Goal: Communication & Community: Participate in discussion

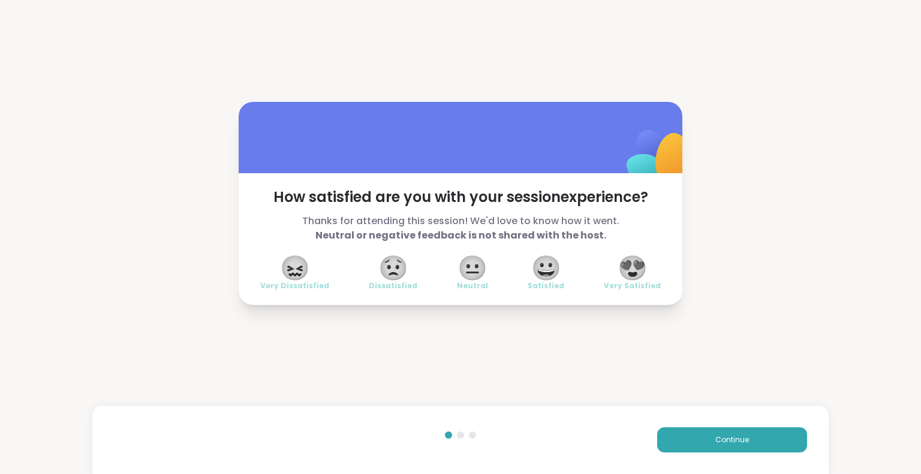
click at [686, 447] on button "Continue" at bounding box center [732, 440] width 150 height 25
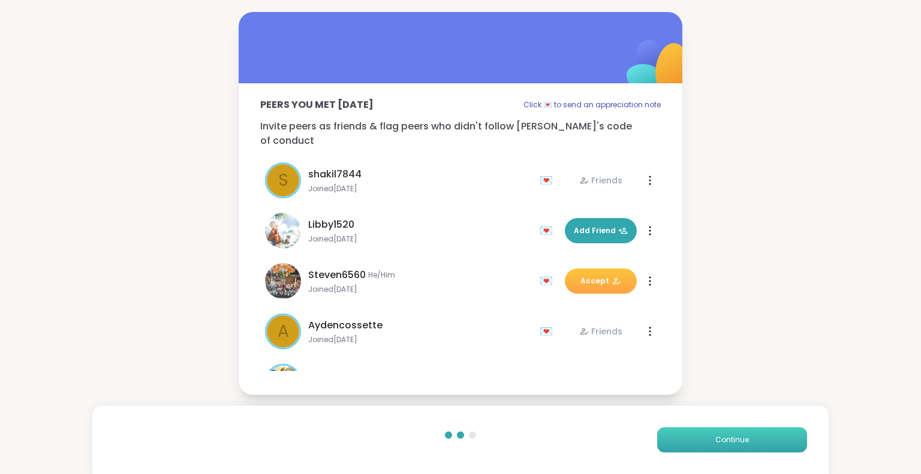
click at [659, 452] on button "Continue" at bounding box center [732, 440] width 150 height 25
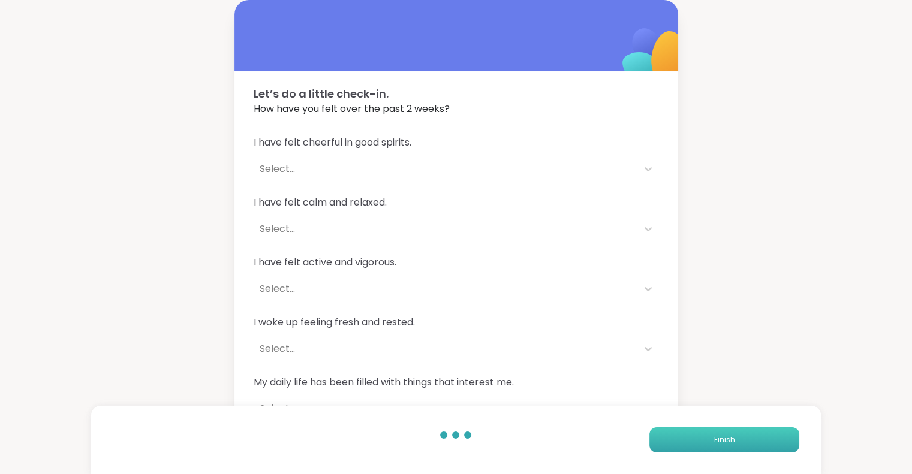
scroll to position [13, 0]
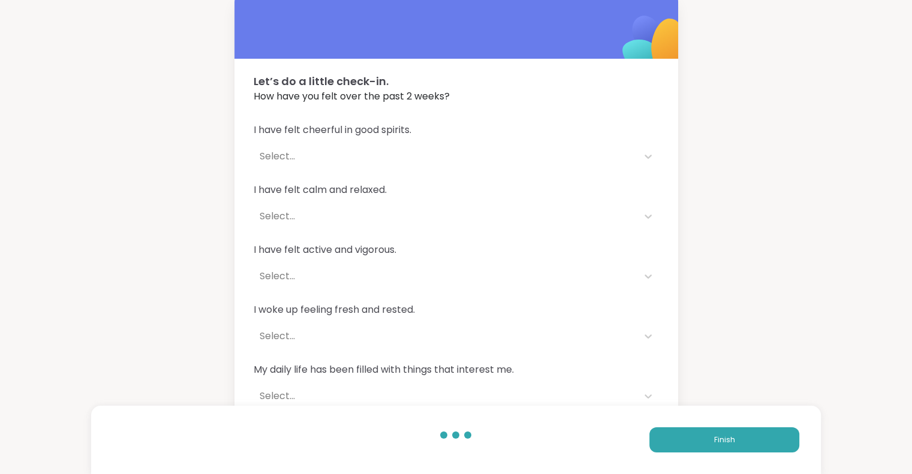
click at [679, 474] on div "Finish" at bounding box center [456, 440] width 730 height 68
click at [687, 449] on button "Finish" at bounding box center [724, 440] width 150 height 25
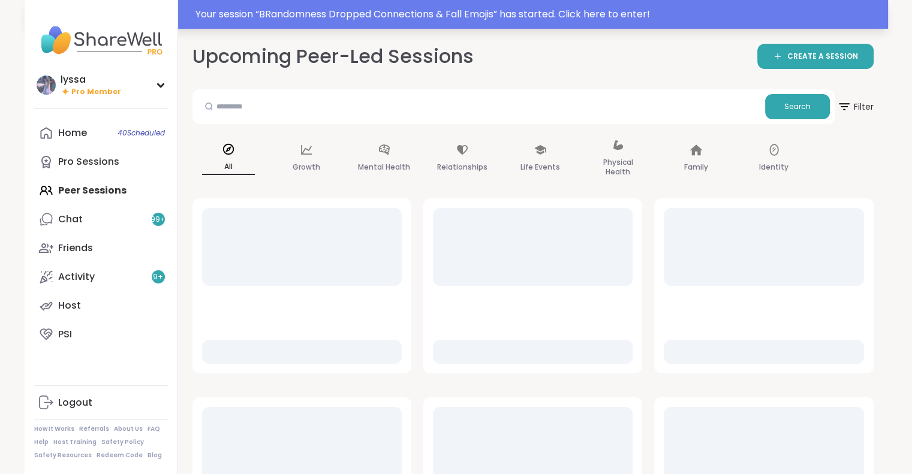
click at [224, 24] on div "Your session “ BRandomness Dropped Connections & Fall Emojis ” has started. Cli…" at bounding box center [457, 14] width 864 height 29
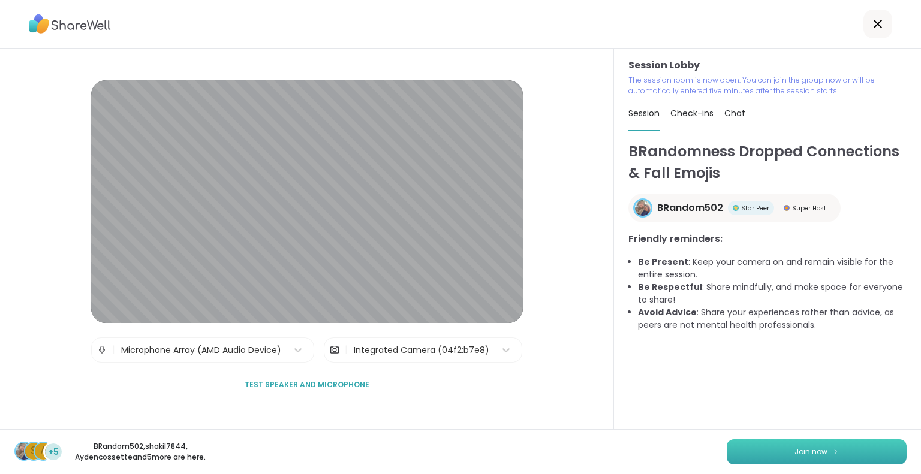
click at [835, 444] on button "Join now" at bounding box center [817, 452] width 180 height 25
click at [841, 445] on button "Join now" at bounding box center [817, 452] width 180 height 25
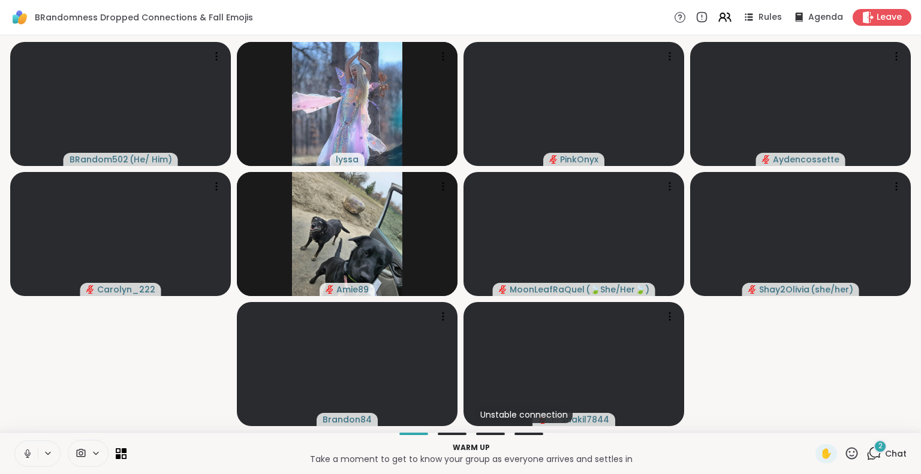
click at [18, 462] on button at bounding box center [26, 453] width 23 height 25
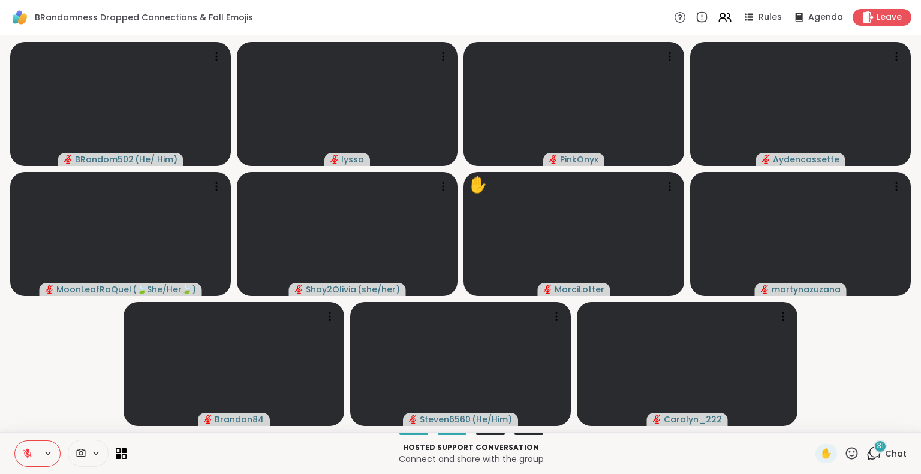
click at [15, 441] on button at bounding box center [26, 453] width 23 height 25
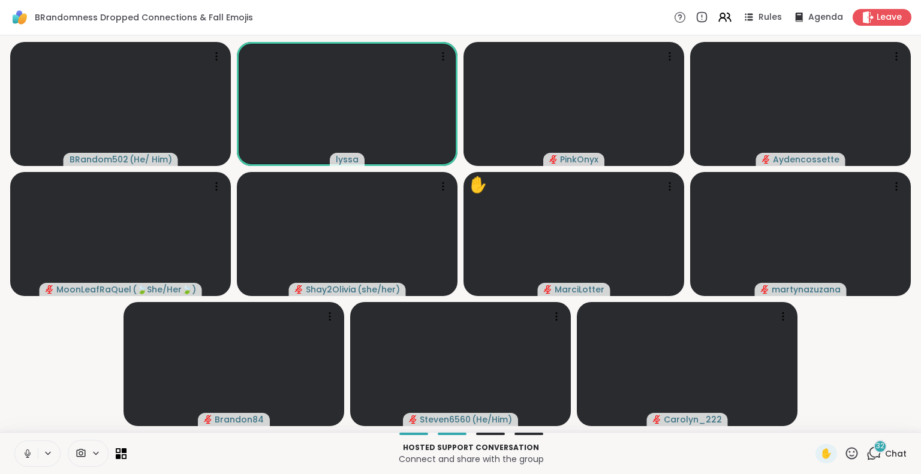
click at [29, 451] on icon at bounding box center [27, 454] width 11 height 11
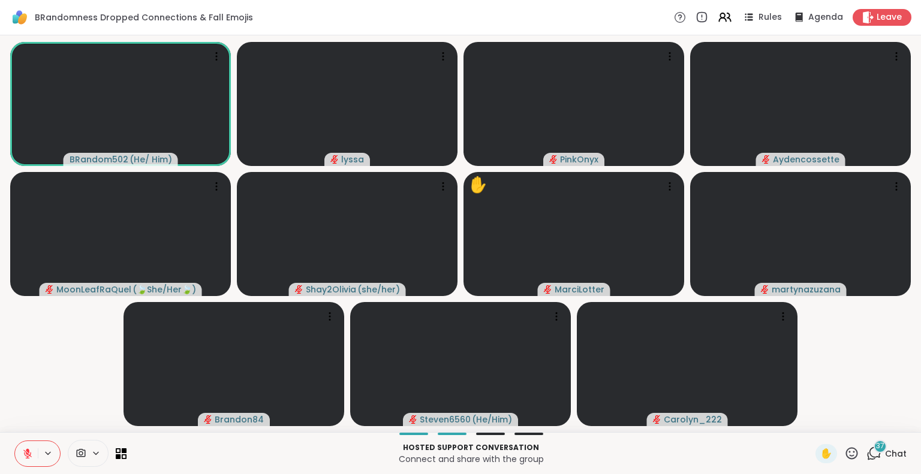
click at [911, 321] on html "BRandomness Dropped Connections & Fall Emojis Rules Agenda Leave BRandom502 ( H…" at bounding box center [460, 237] width 921 height 474
click at [0, 369] on div "BRandom502 ( He/ Him ) lyssa PinkOnyx Aydencossette MoonLeafRaQuel ( 🍃She/Her🍃 …" at bounding box center [460, 233] width 921 height 397
click at [54, 451] on button at bounding box center [49, 454] width 22 height 10
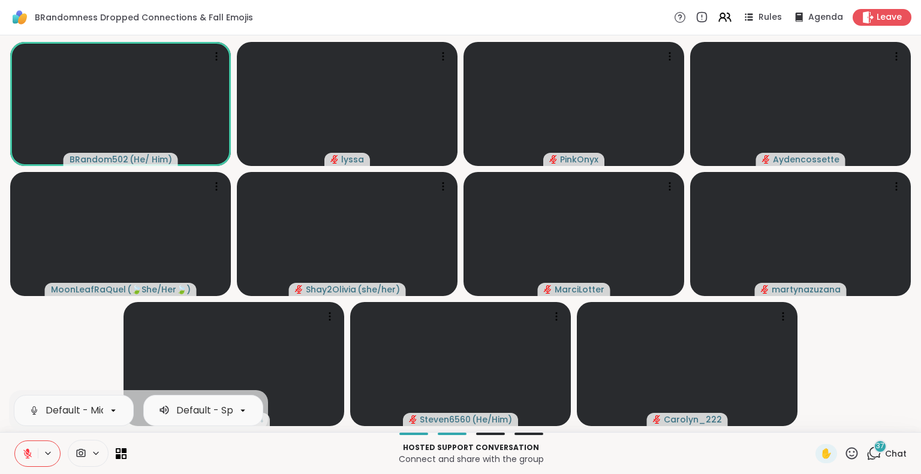
drag, startPoint x: 54, startPoint y: 451, endPoint x: 17, endPoint y: 343, distance: 114.0
click at [17, 343] on video-player-container "BRandom502 ( He/ Him ) lyssa PinkOnyx Aydencossette MoonLeafRaQuel ( 🍃She/Her🍃 …" at bounding box center [460, 233] width 907 height 387
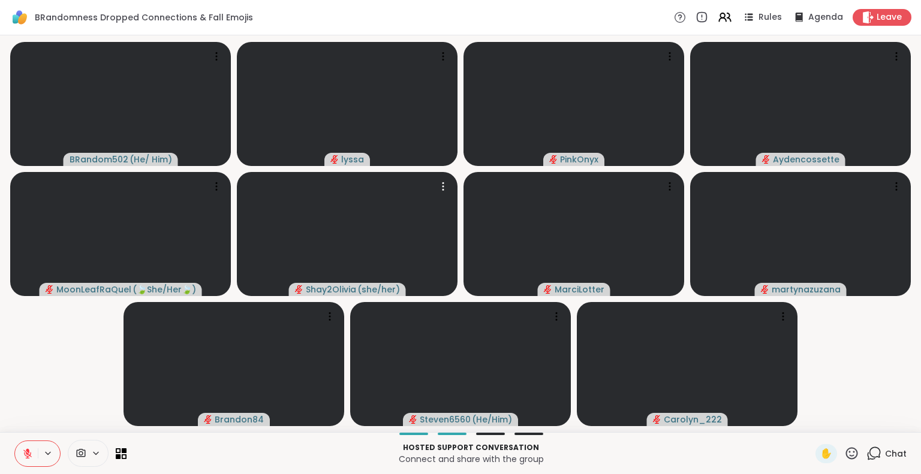
click at [27, 451] on icon at bounding box center [28, 451] width 4 height 5
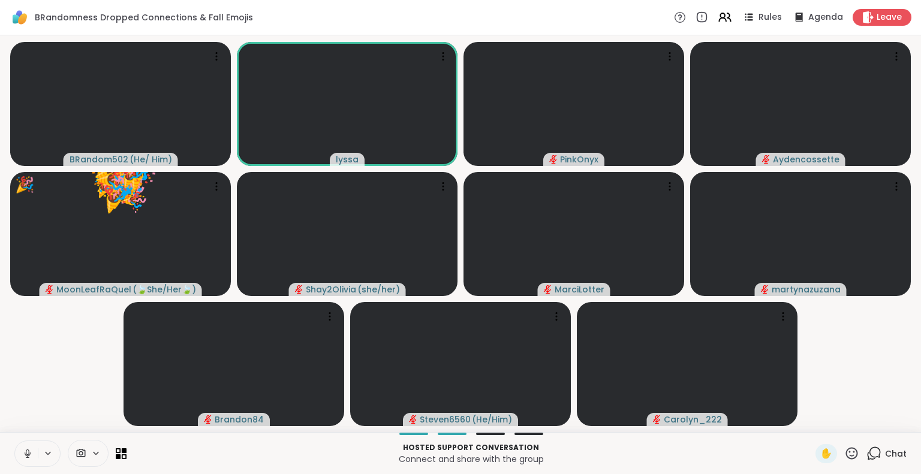
click at [844, 448] on icon at bounding box center [851, 453] width 15 height 15
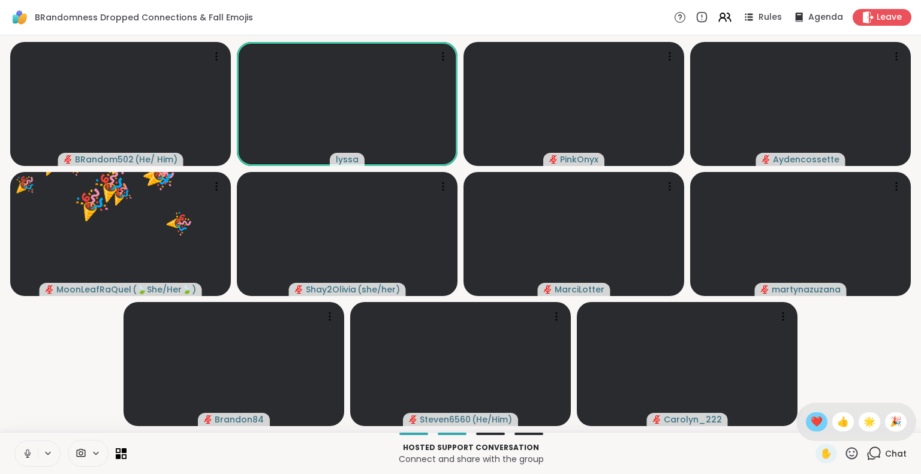
click at [811, 426] on span "❤️" at bounding box center [817, 422] width 12 height 14
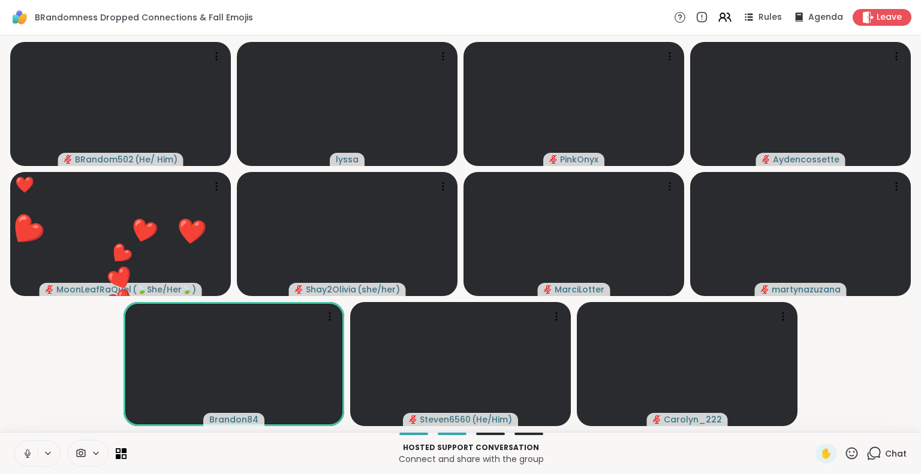
click at [911, 242] on html "BRandomness Dropped Connections & Fall Emojis Rules Agenda Leave BRandom502 ( H…" at bounding box center [460, 237] width 921 height 474
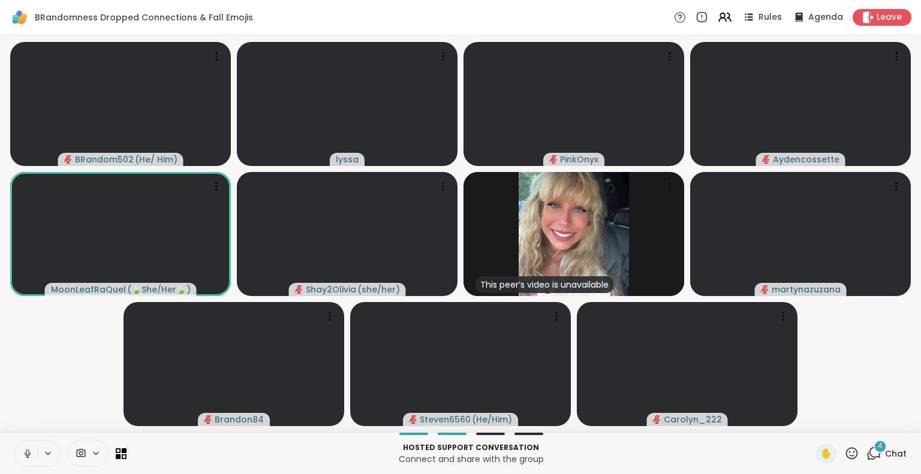
click at [846, 457] on icon at bounding box center [852, 453] width 12 height 12
click at [811, 420] on span "❤️" at bounding box center [817, 422] width 12 height 14
click at [843, 398] on video-player-container "BRandom502 ( He/ Him ) ❤️ lyssa ❤️ ❤️ ❤️ ❤️ ❤️ ❤️ ❤️ ❤️ ❤️ ❤️ ❤️ ❤️ ❤️ ❤️ ❤️ ❤️…" at bounding box center [460, 233] width 907 height 387
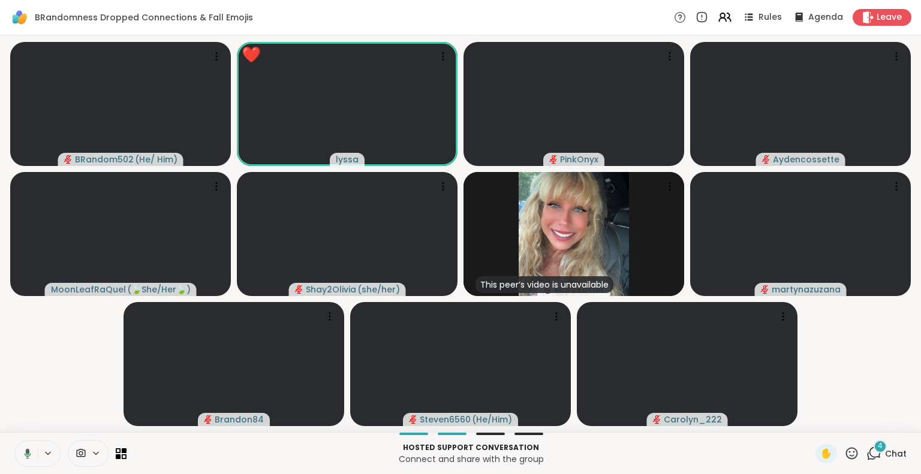
click at [823, 418] on video-player-container "BRandom502 ( He/ Him ) ❤️ lyssa ❤️ ❤️ ❤️ ❤️ ❤️ ❤️ ❤️ ❤️ ❤️ ❤️ ❤️ ❤️ ❤️ ❤️ ❤️ ❤️…" at bounding box center [460, 233] width 907 height 387
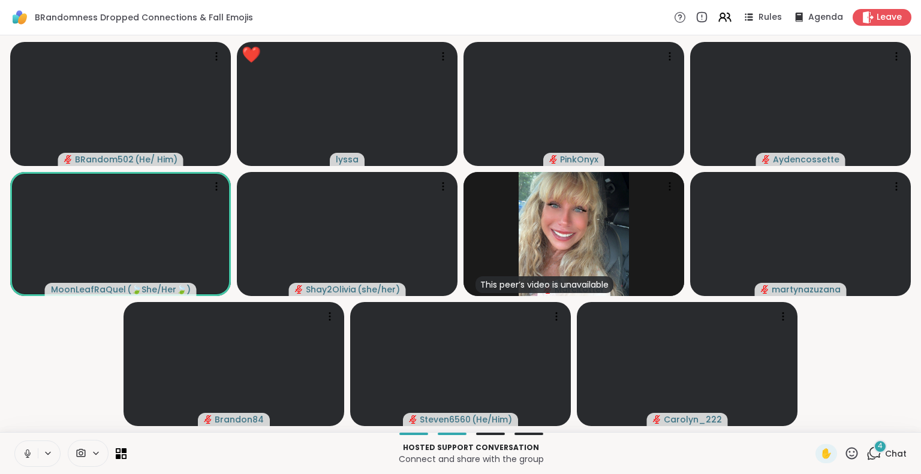
click at [844, 449] on icon at bounding box center [851, 453] width 15 height 15
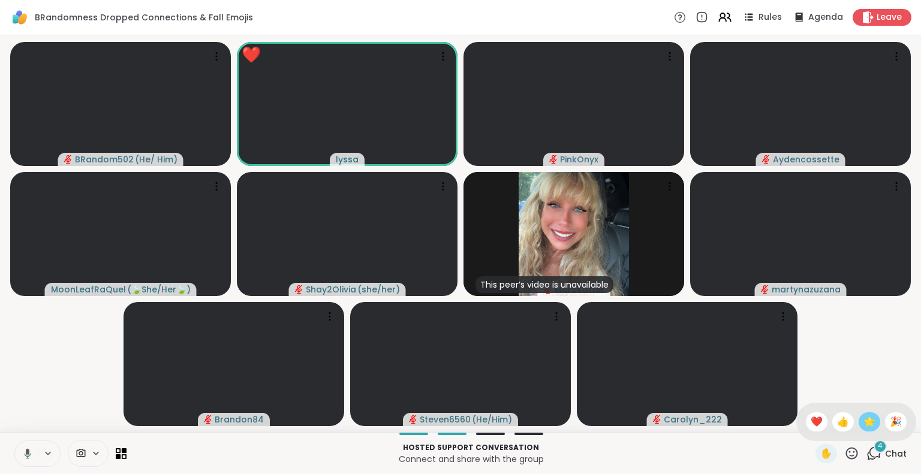
click at [864, 418] on span "🌟" at bounding box center [870, 422] width 12 height 14
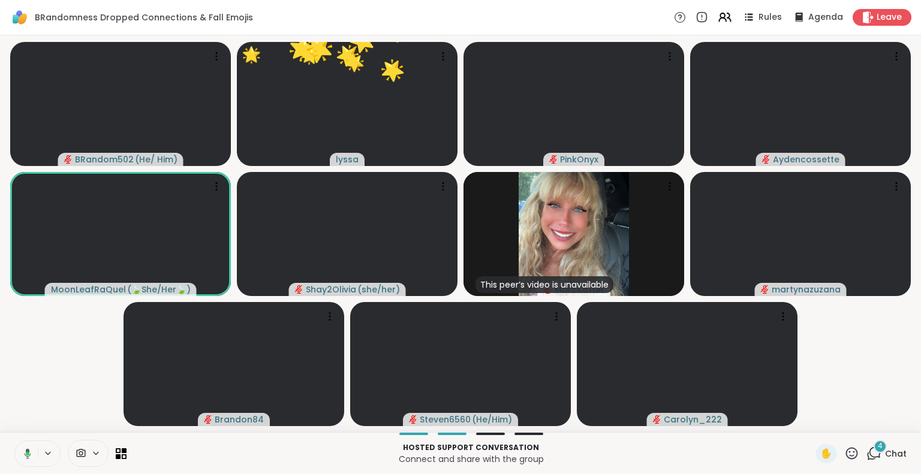
click at [852, 453] on div "✋ 4 Chat" at bounding box center [861, 453] width 91 height 19
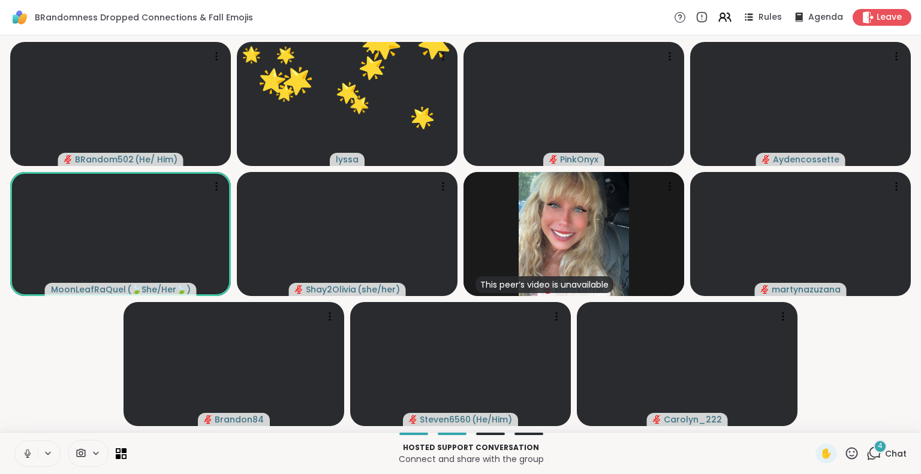
click at [844, 450] on icon at bounding box center [851, 453] width 15 height 15
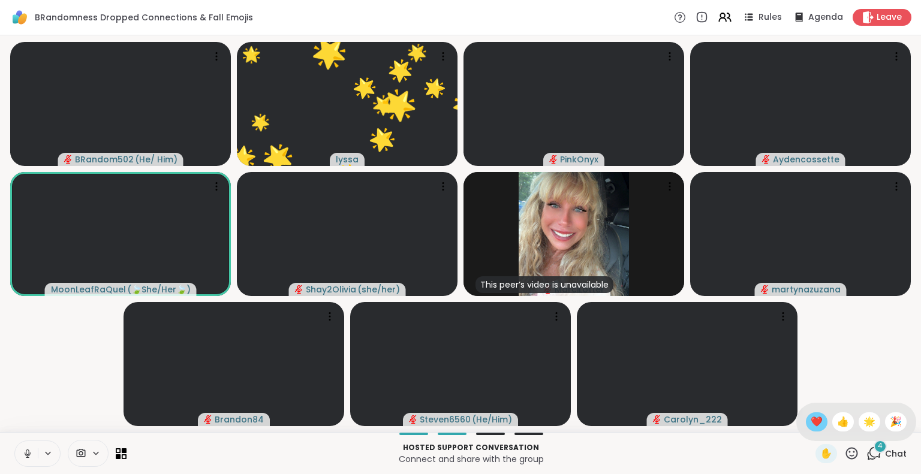
click at [811, 422] on span "❤️" at bounding box center [817, 422] width 12 height 14
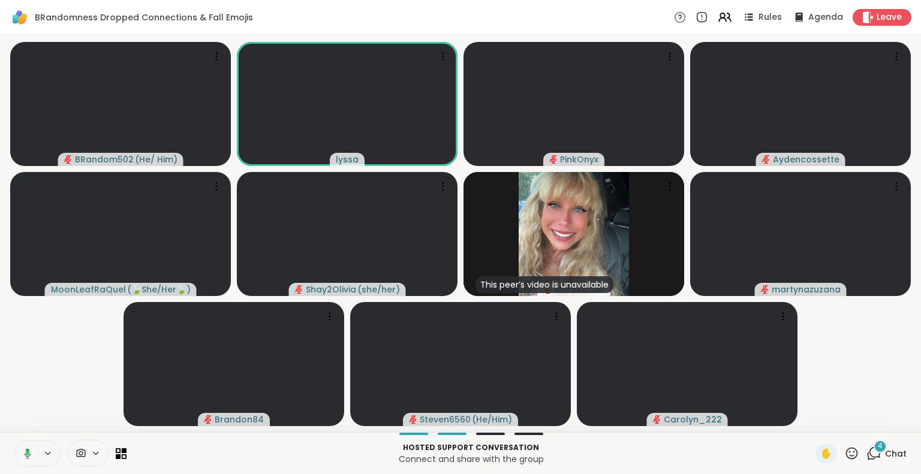
click at [443, 45] on video at bounding box center [347, 104] width 221 height 124
click at [421, 56] on h4 "View Profile" at bounding box center [402, 55] width 50 height 12
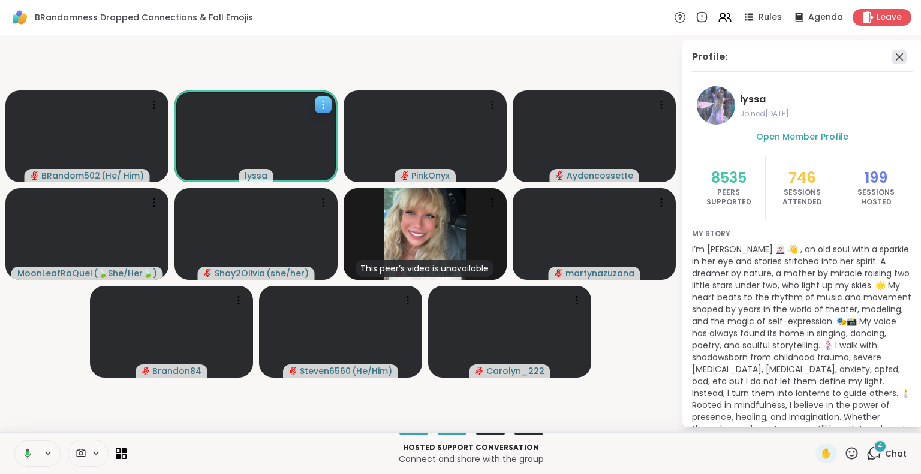
click at [892, 59] on icon at bounding box center [899, 57] width 14 height 14
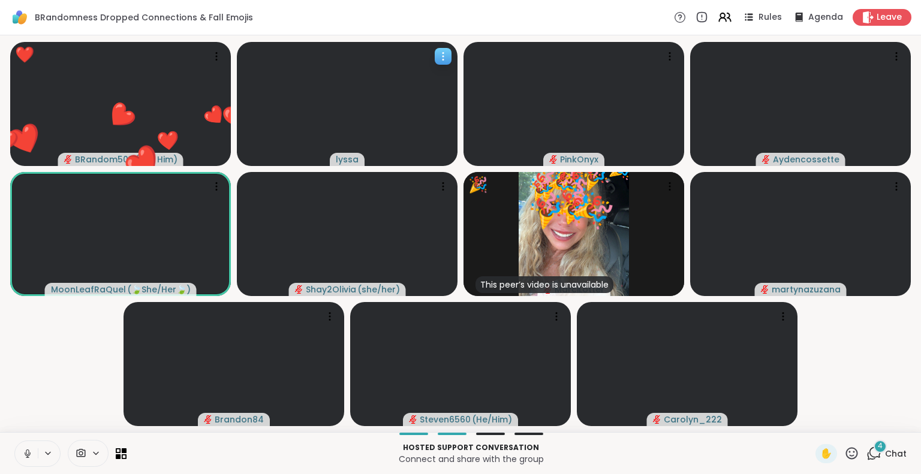
click at [444, 55] on icon at bounding box center [443, 56] width 12 height 12
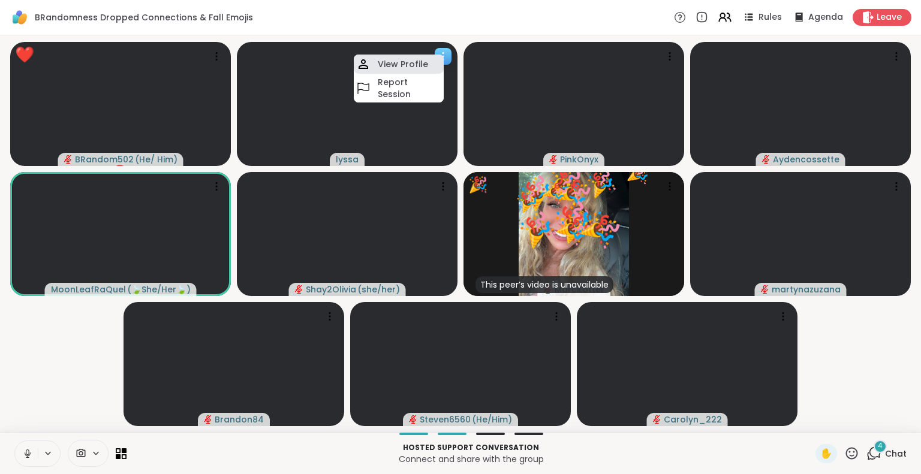
click at [417, 57] on div "View Profile" at bounding box center [399, 64] width 90 height 19
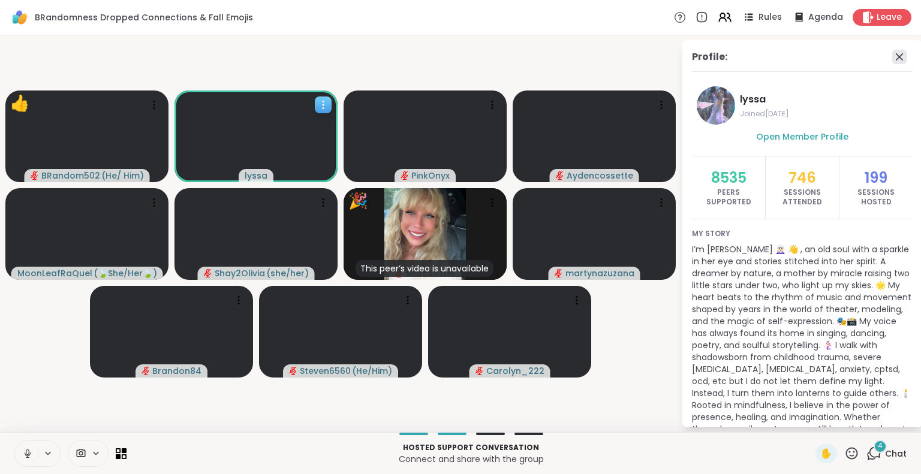
click at [895, 55] on icon at bounding box center [899, 57] width 14 height 14
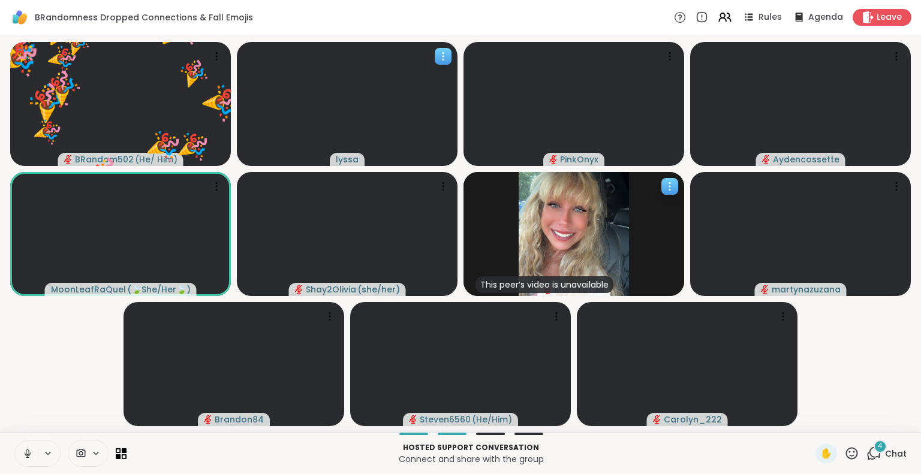
click at [670, 186] on icon at bounding box center [669, 186] width 1 height 1
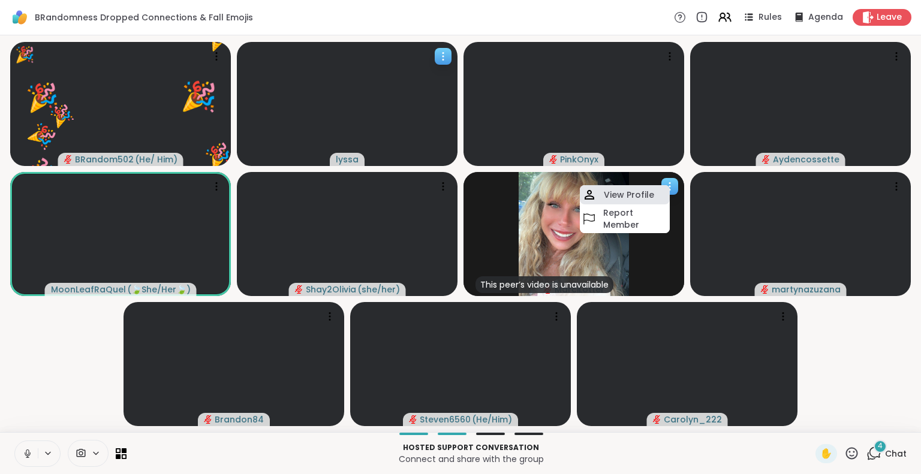
click at [650, 194] on h4 "View Profile" at bounding box center [629, 195] width 50 height 12
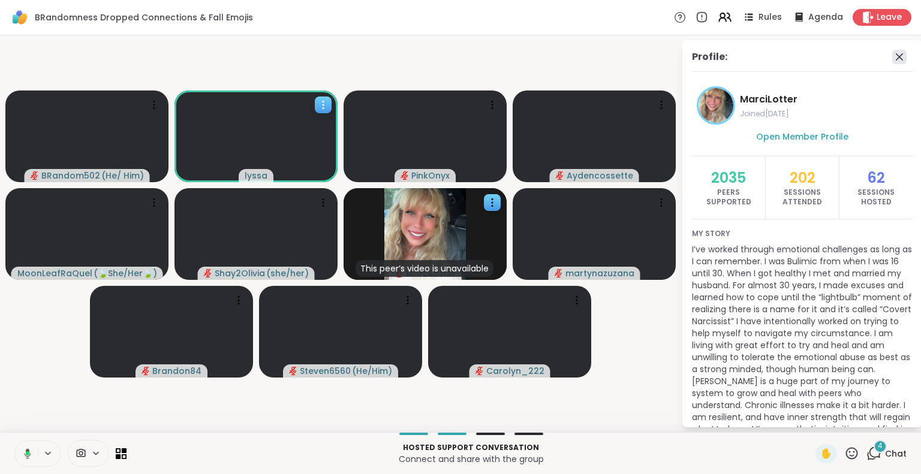
click at [892, 53] on icon at bounding box center [899, 57] width 14 height 14
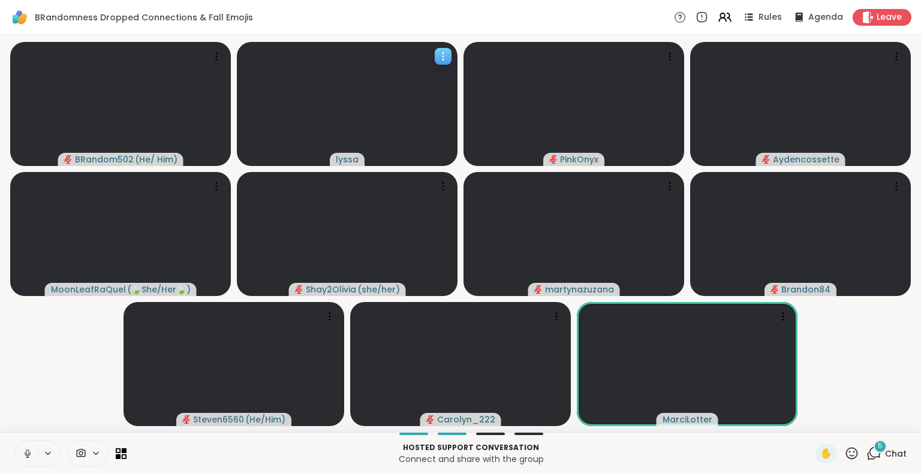
click at [0, 347] on div "BRandom502 ( He/ Him ) lyssa PinkOnyx Aydencossette MoonLeafRaQuel ( 🍃She/Her🍃 …" at bounding box center [460, 233] width 921 height 397
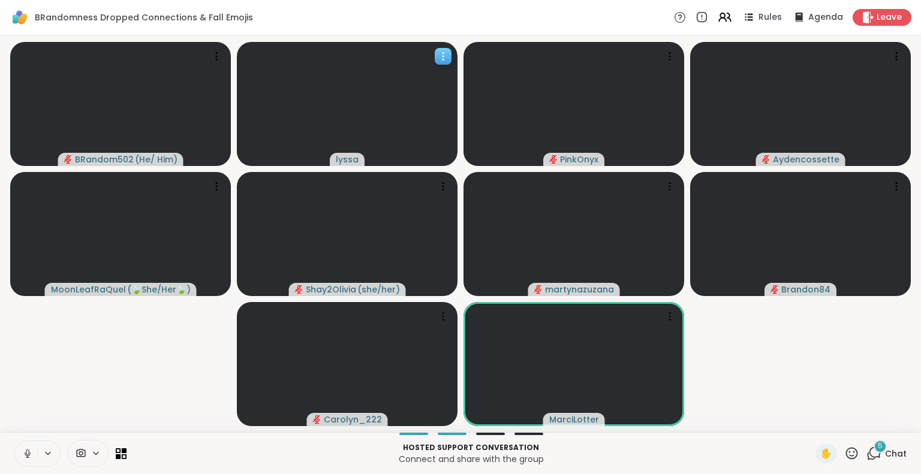
click at [27, 458] on icon at bounding box center [27, 457] width 1 height 2
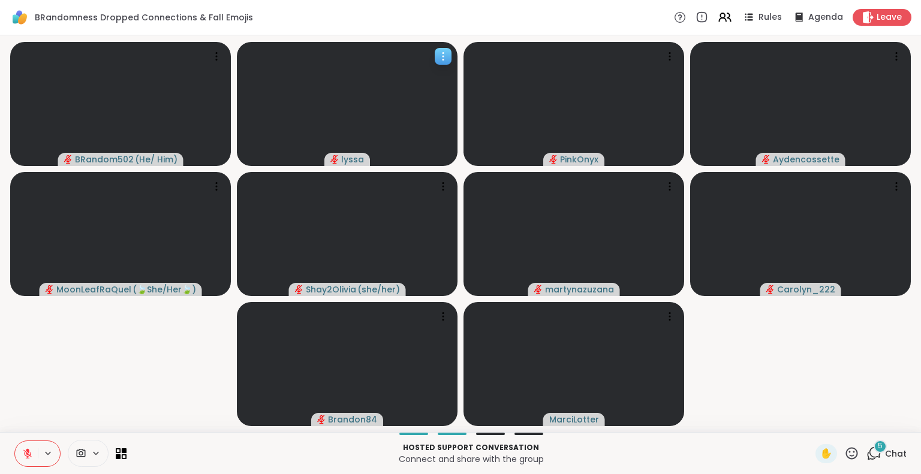
click at [27, 454] on icon at bounding box center [27, 454] width 8 height 8
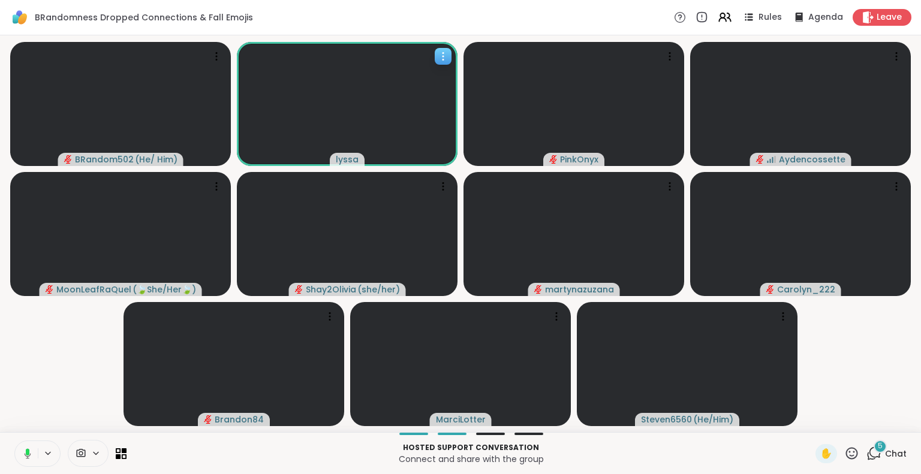
click at [16, 456] on button at bounding box center [25, 453] width 25 height 25
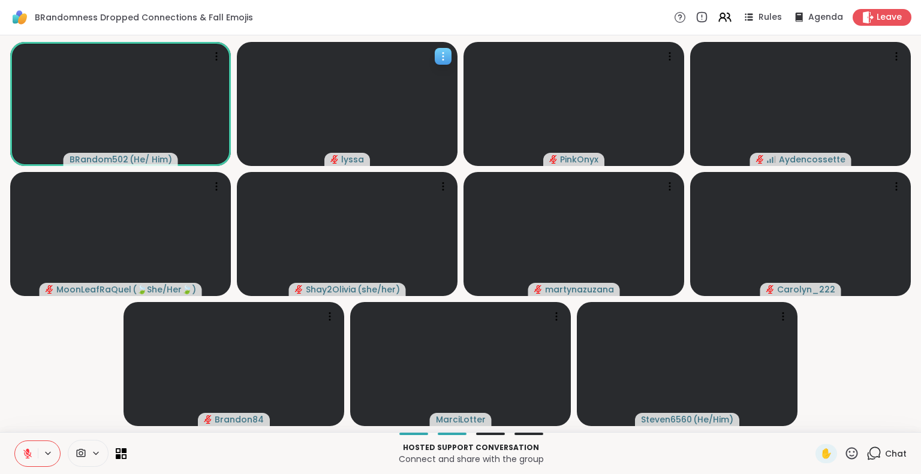
click at [28, 456] on icon at bounding box center [27, 454] width 8 height 8
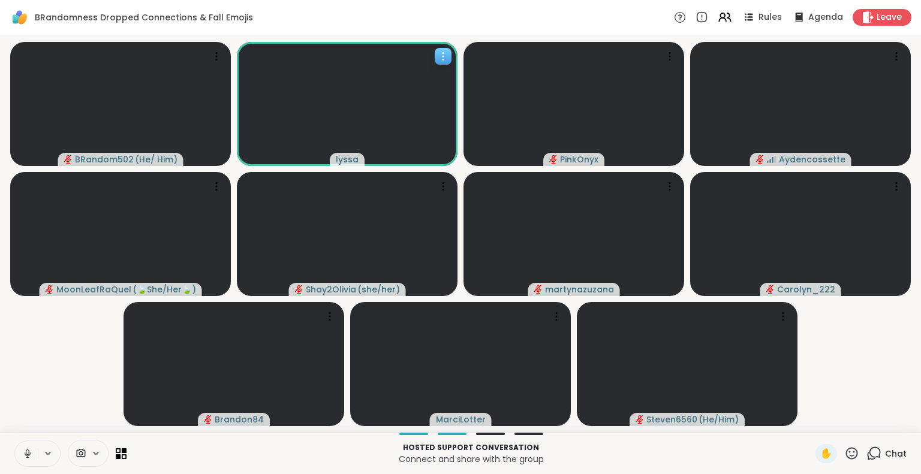
click at [27, 458] on icon at bounding box center [27, 457] width 1 height 2
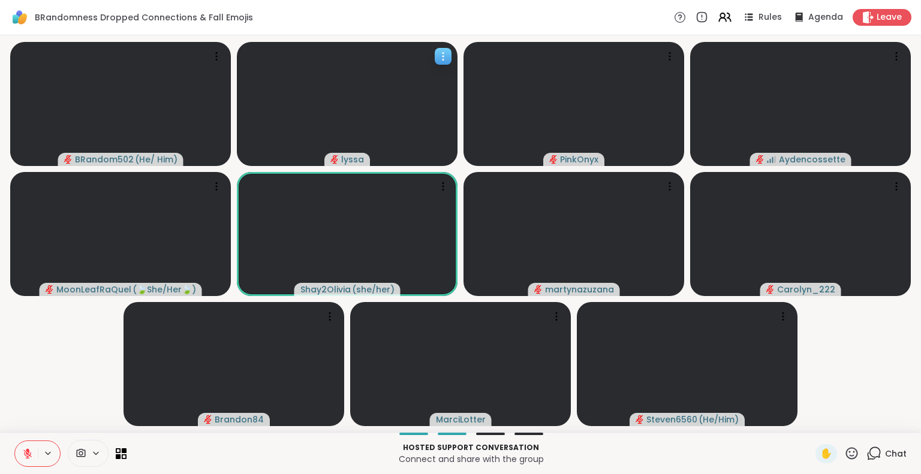
click at [20, 449] on button at bounding box center [26, 453] width 23 height 25
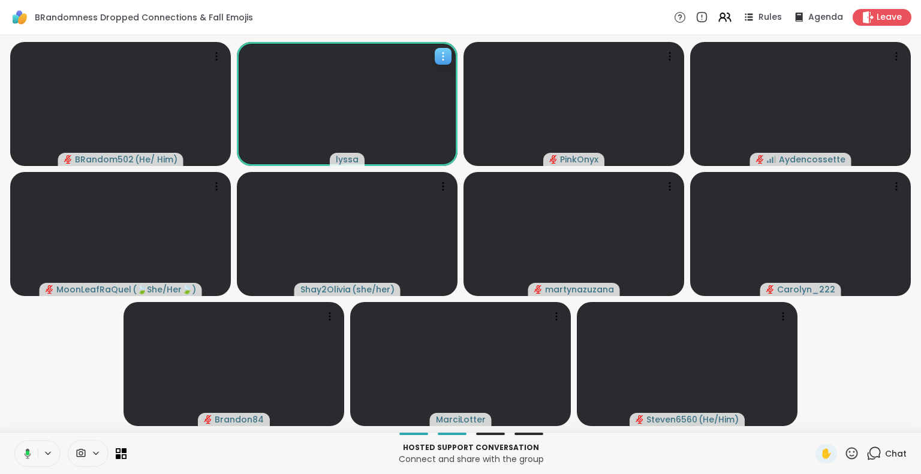
click at [28, 444] on button at bounding box center [25, 453] width 25 height 25
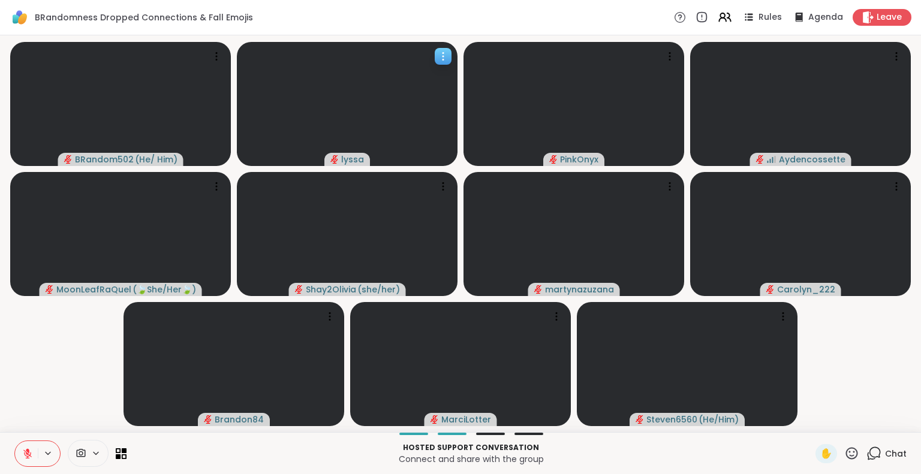
click at [0, 432] on div "Hosted support conversation Connect and share with the group ✋ Chat" at bounding box center [460, 453] width 921 height 42
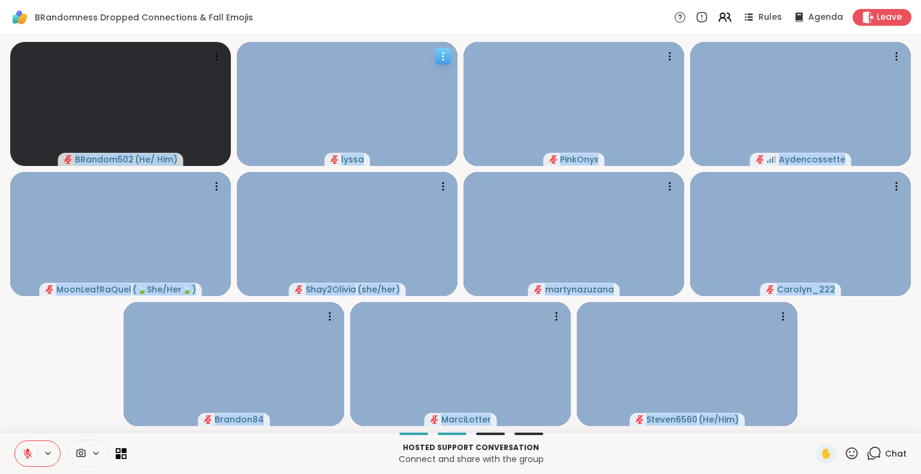
drag, startPoint x: 0, startPoint y: 432, endPoint x: 0, endPoint y: 503, distance: 70.2
click at [0, 474] on html "BRandomness Dropped Connections & Fall Emojis Rules Agenda Leave BRandom502 ( H…" at bounding box center [460, 237] width 921 height 474
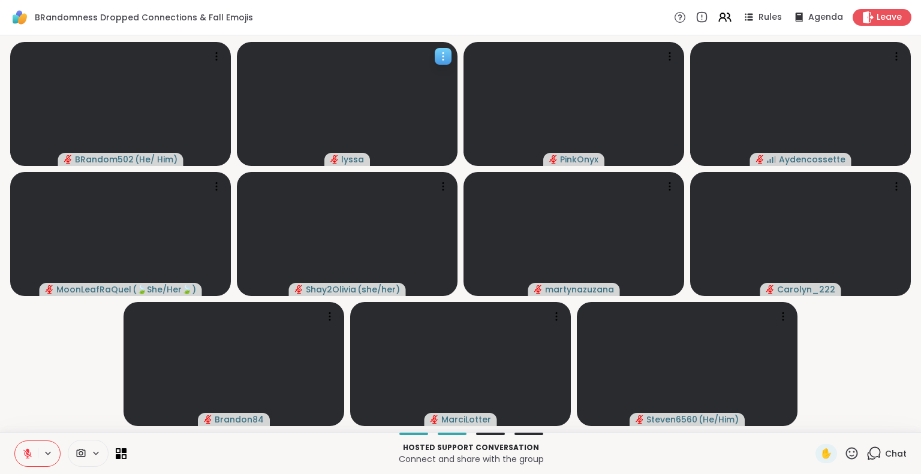
click at [113, 375] on video-player-container "BRandom502 ( He/ Him ) lyssa PinkOnyx Aydencossette MoonLeafRaQuel ( 🍃She/Her🍃 …" at bounding box center [460, 233] width 907 height 387
click at [0, 364] on div "BRandom502 ( He/ Him ) lyssa PinkOnyx Aydencossette MoonLeafRaQuel ( 🍃She/Her🍃 …" at bounding box center [460, 233] width 921 height 397
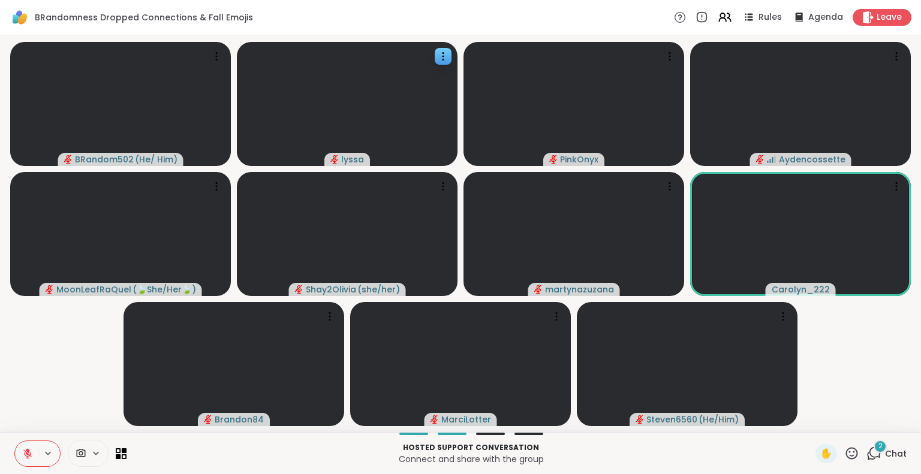
click at [29, 449] on icon at bounding box center [27, 454] width 11 height 11
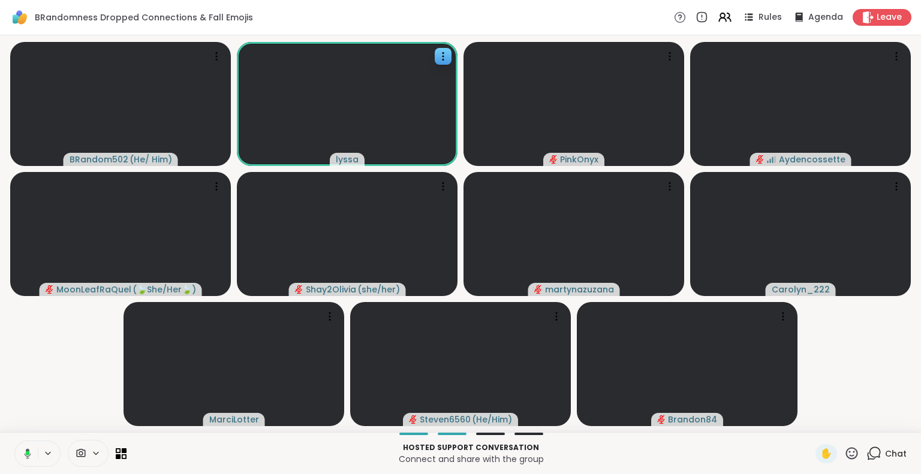
click at [13, 441] on button at bounding box center [25, 453] width 25 height 25
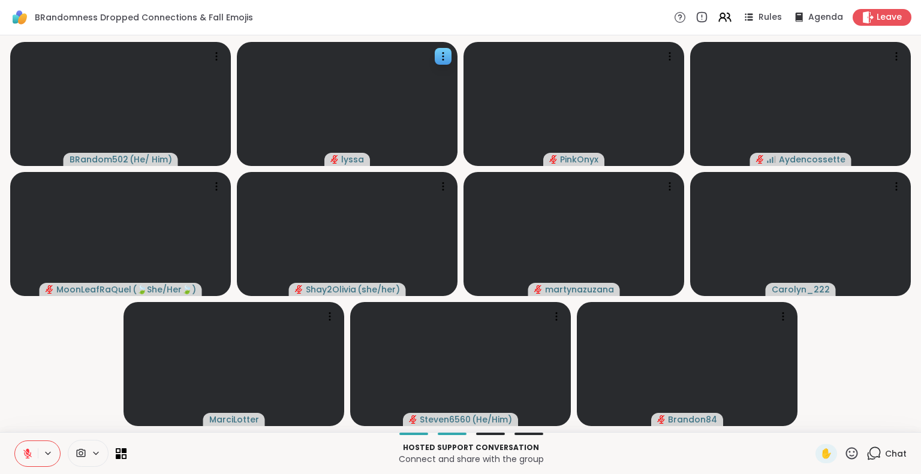
scroll to position [0, 9]
click at [34, 417] on video-player-container "BRandom502 ( He/ Him ) lyssa PinkOnyx Aydencossette MoonLeafRaQuel ( 🍃She/Her🍃 …" at bounding box center [460, 233] width 907 height 387
click at [26, 452] on icon at bounding box center [28, 451] width 4 height 5
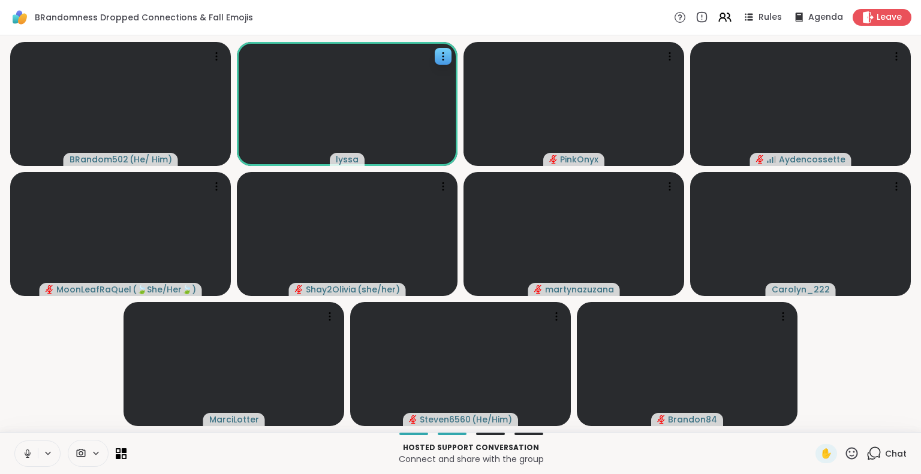
click at [26, 450] on icon at bounding box center [27, 452] width 3 height 5
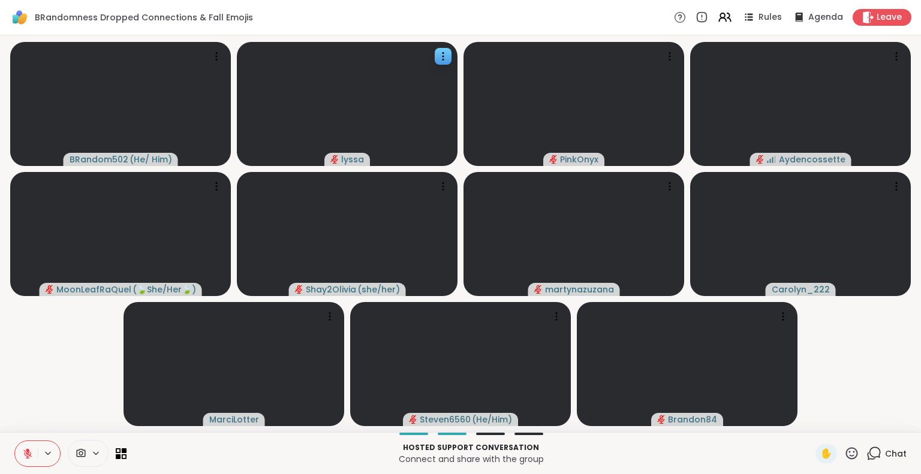
click at [23, 453] on icon at bounding box center [27, 454] width 8 height 8
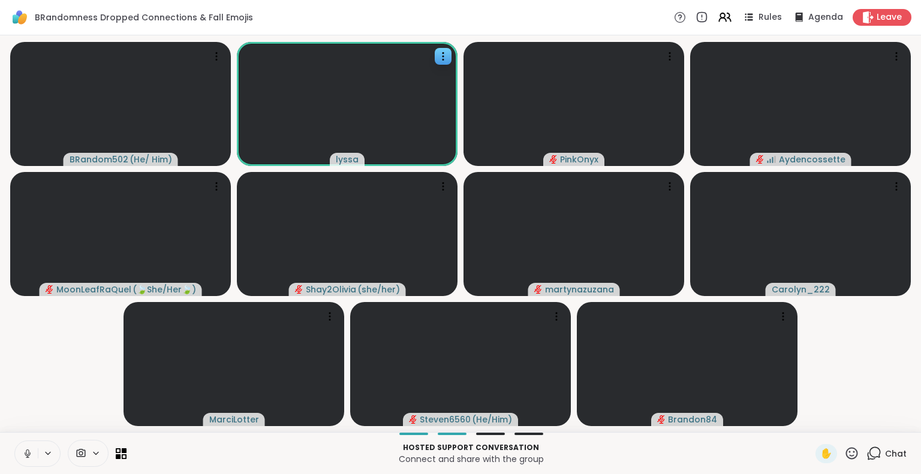
click at [911, 423] on div "BRandom502 ( He/ Him ) lyssa PinkOnyx Aydencossette MoonLeafRaQuel ( 🍃She/Her🍃 …" at bounding box center [460, 233] width 921 height 397
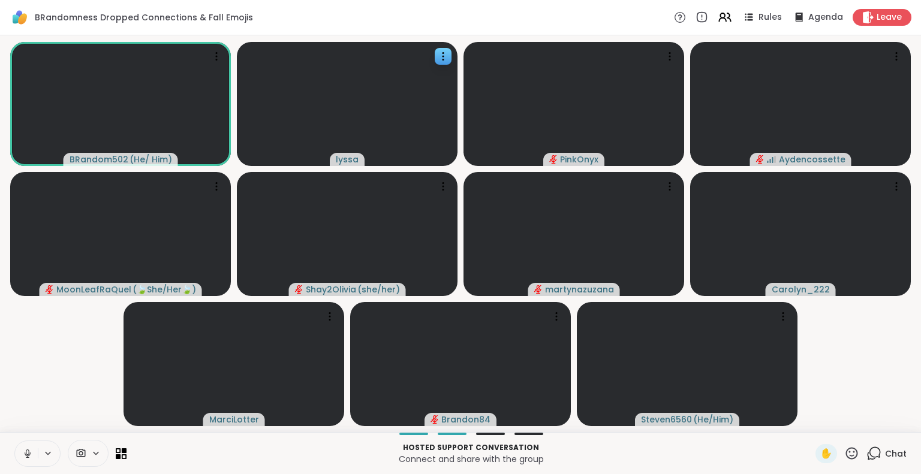
click at [22, 452] on icon at bounding box center [27, 454] width 11 height 11
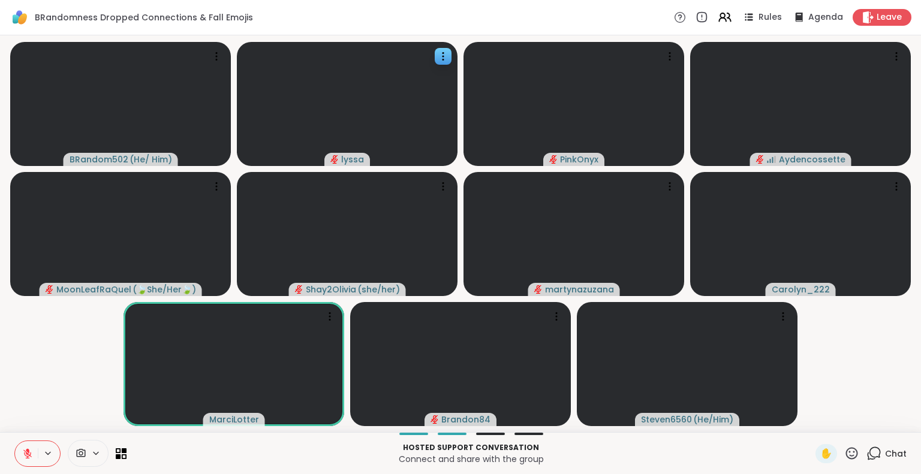
click at [26, 450] on button at bounding box center [26, 453] width 23 height 25
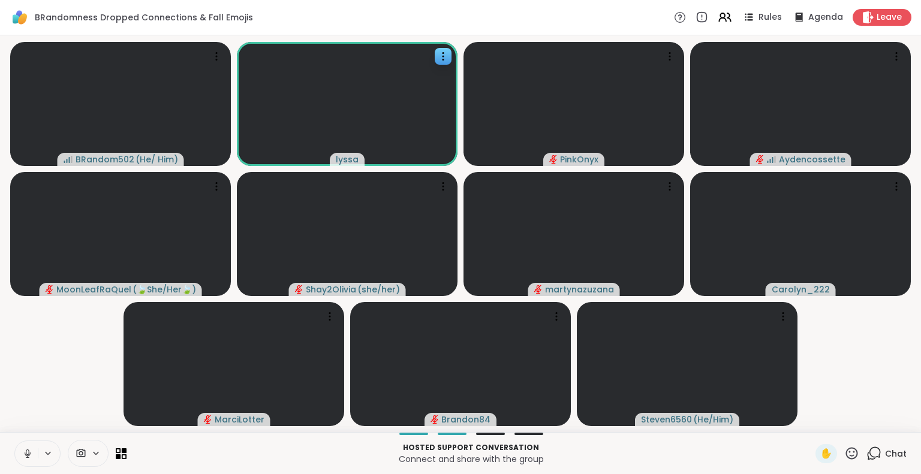
click at [910, 176] on div "BRandom502 ( He/ Him ) lyssa PinkOnyx Aydencossette MoonLeafRaQuel ( 🍃She/Her🍃 …" at bounding box center [460, 233] width 921 height 397
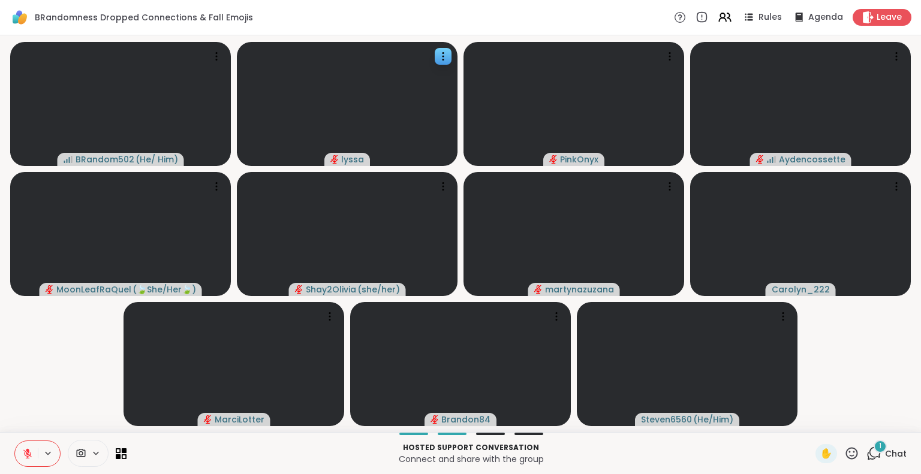
click at [879, 446] on span "1" at bounding box center [880, 446] width 2 height 10
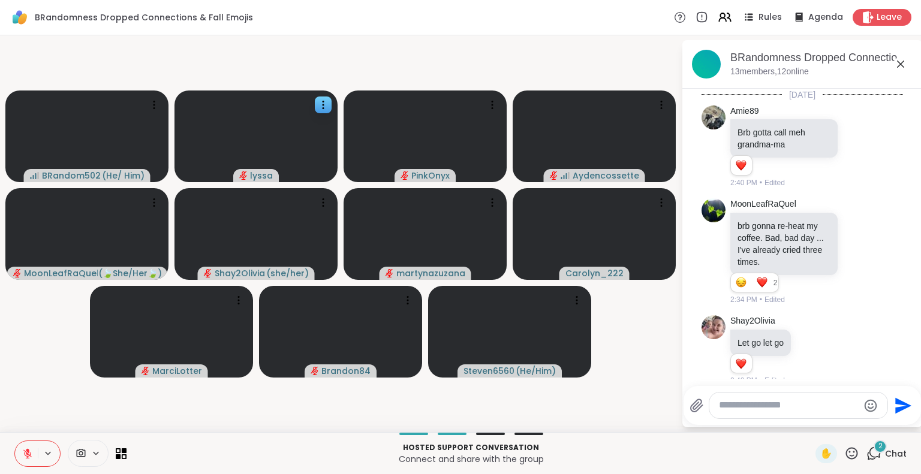
click at [893, 67] on icon at bounding box center [900, 64] width 14 height 14
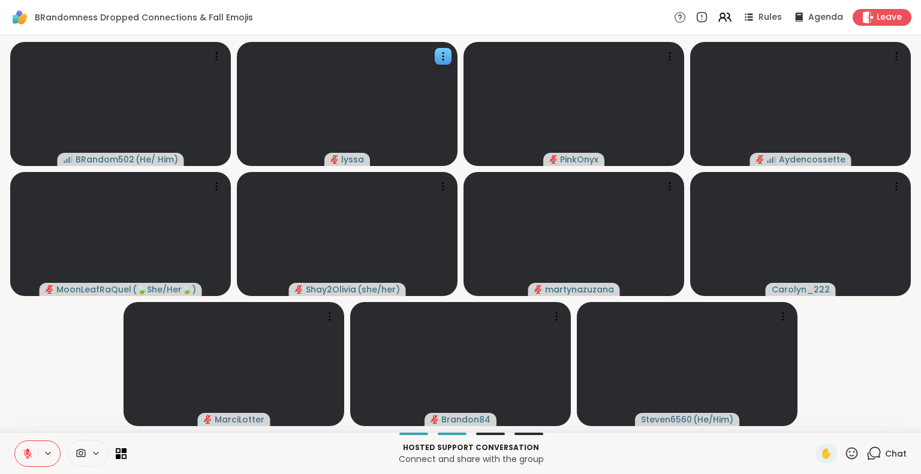
click at [882, 462] on div "Chat" at bounding box center [887, 453] width 40 height 19
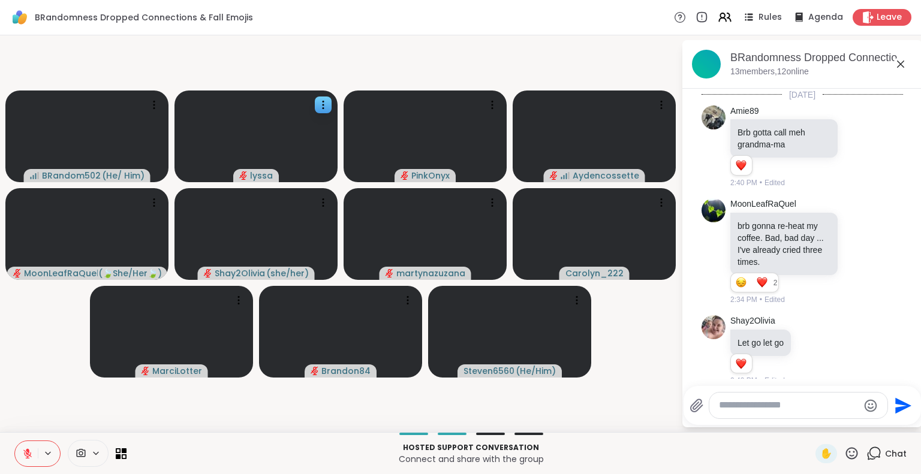
scroll to position [5861, 0]
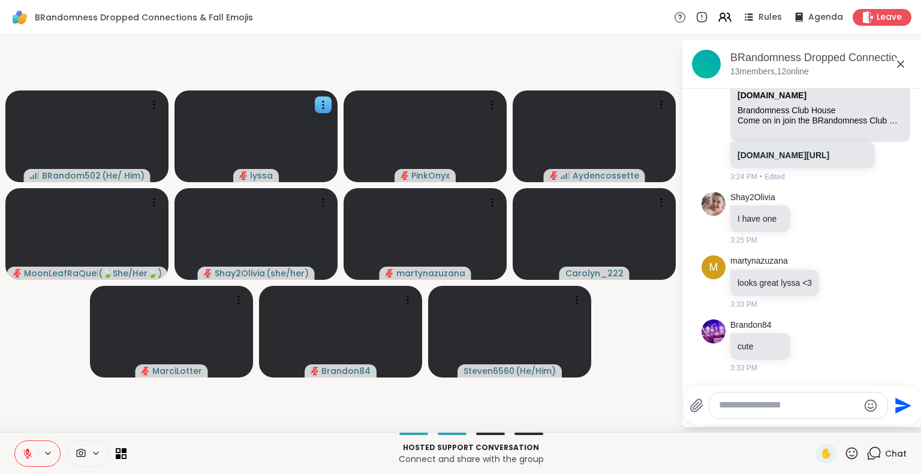
click at [789, 386] on div at bounding box center [804, 384] width 235 height 7
click at [832, 422] on div "Send" at bounding box center [802, 405] width 237 height 39
click at [841, 312] on div "m martynazuzana looks great lyssa <3 3:33 PM" at bounding box center [802, 283] width 201 height 64
click at [838, 284] on icon at bounding box center [840, 283] width 4 height 1
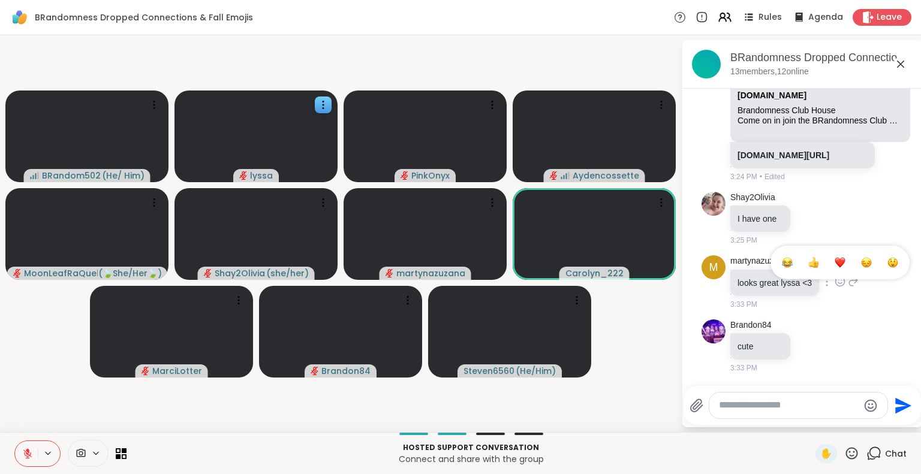
click at [835, 268] on div "Select Reaction: Heart" at bounding box center [840, 262] width 11 height 11
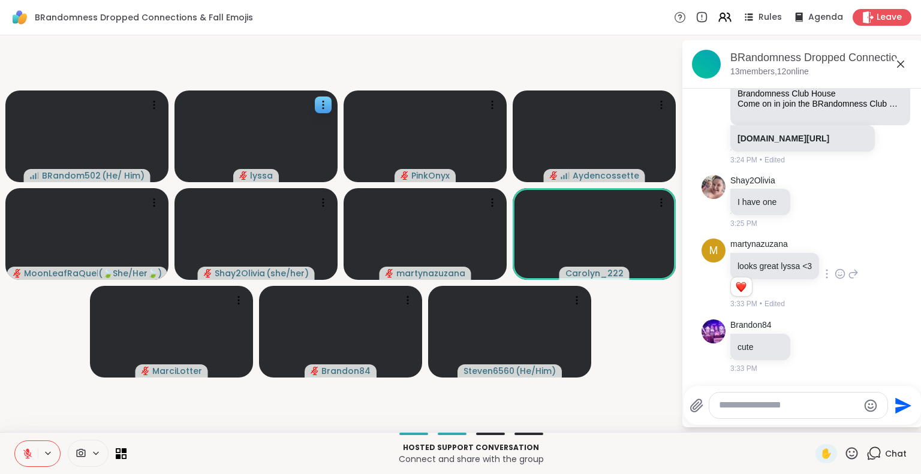
click at [849, 278] on icon at bounding box center [853, 274] width 8 height 8
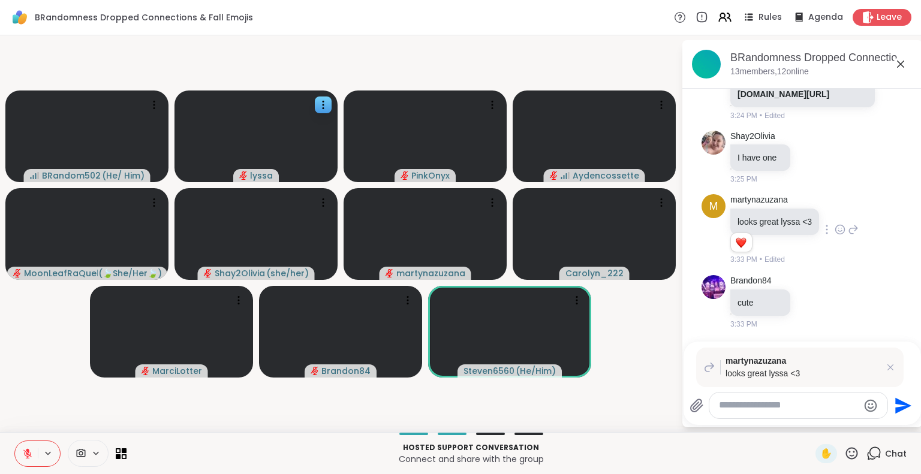
click at [849, 234] on icon at bounding box center [853, 229] width 8 height 8
click at [23, 455] on icon at bounding box center [27, 454] width 8 height 8
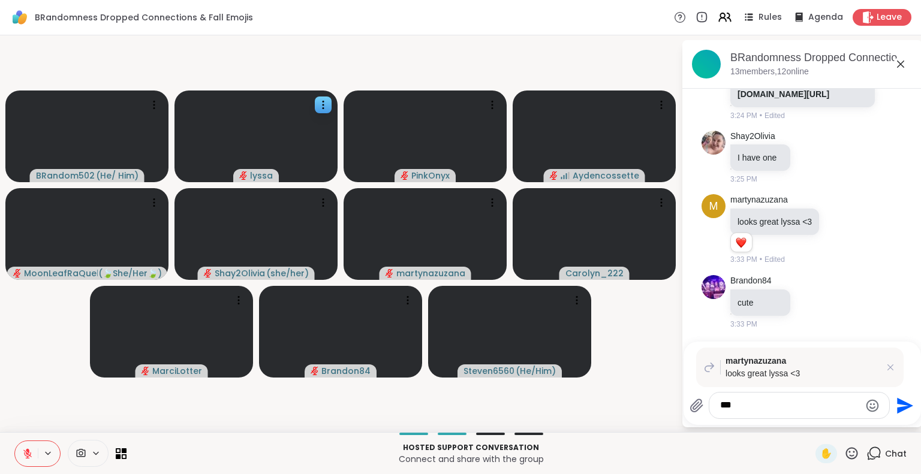
click at [751, 415] on div "***" at bounding box center [799, 406] width 180 height 26
click at [741, 409] on textarea "***" at bounding box center [790, 405] width 140 height 13
type textarea "**********"
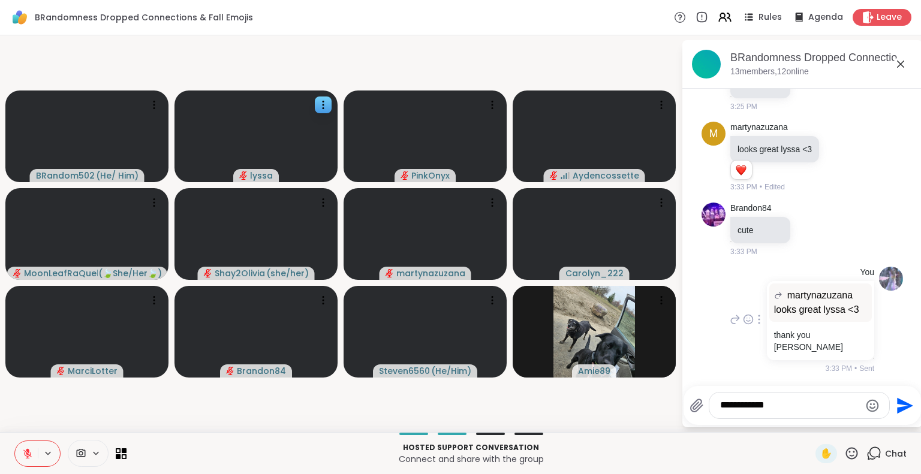
scroll to position [6014, 0]
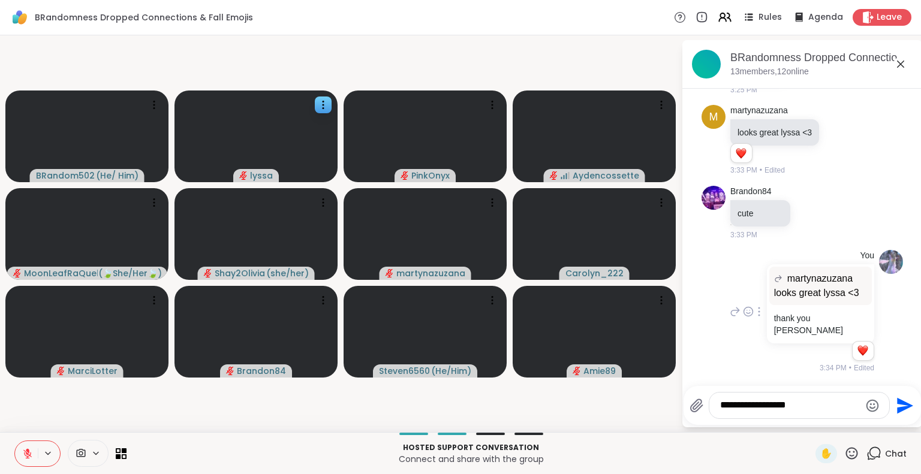
type textarea "**********"
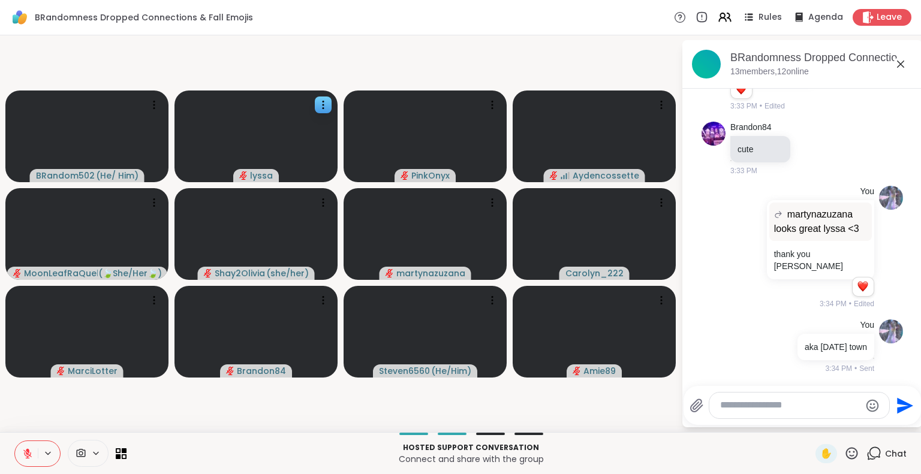
click at [23, 455] on icon at bounding box center [27, 454] width 11 height 11
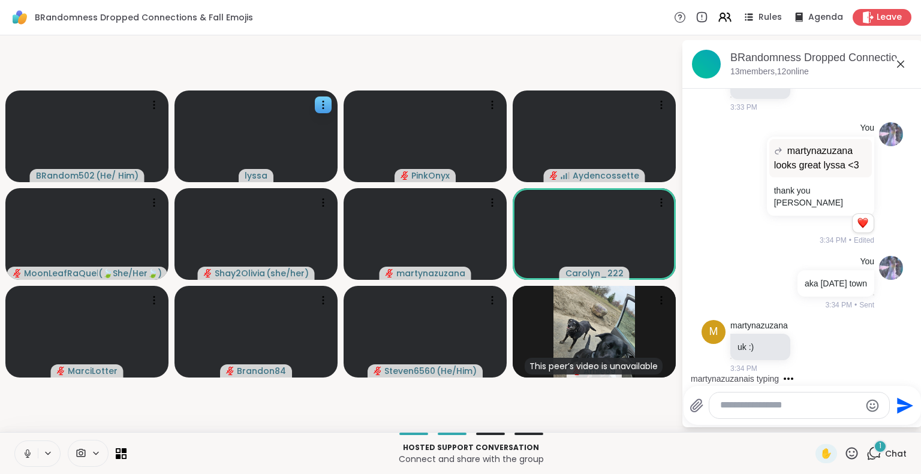
scroll to position [6142, 0]
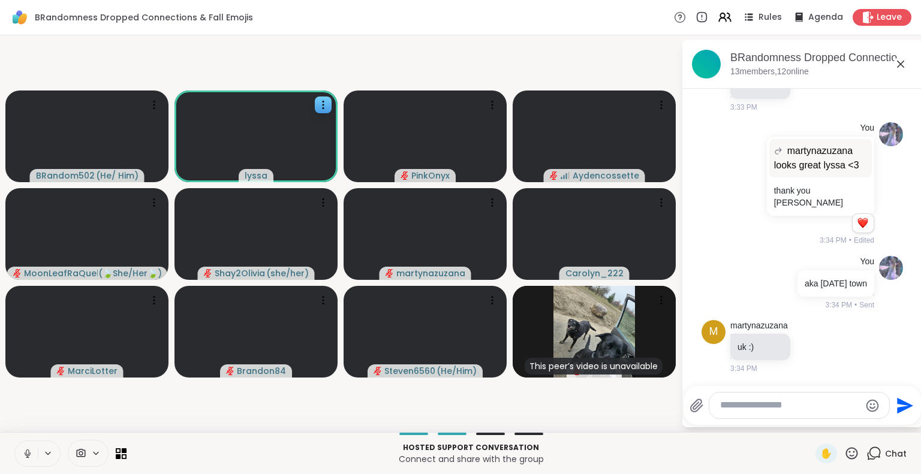
click at [757, 413] on div at bounding box center [799, 406] width 180 height 26
click at [751, 405] on textarea "Type your message" at bounding box center [790, 405] width 140 height 13
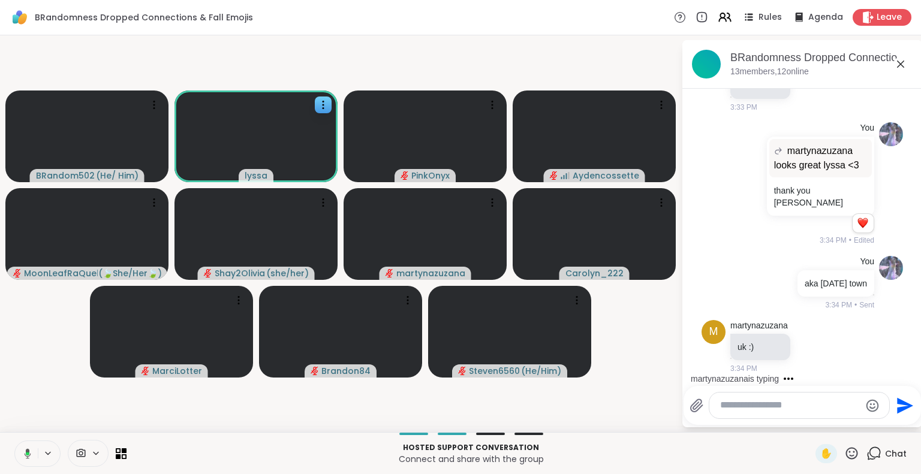
click at [790, 403] on textarea "Type your message" at bounding box center [790, 405] width 140 height 13
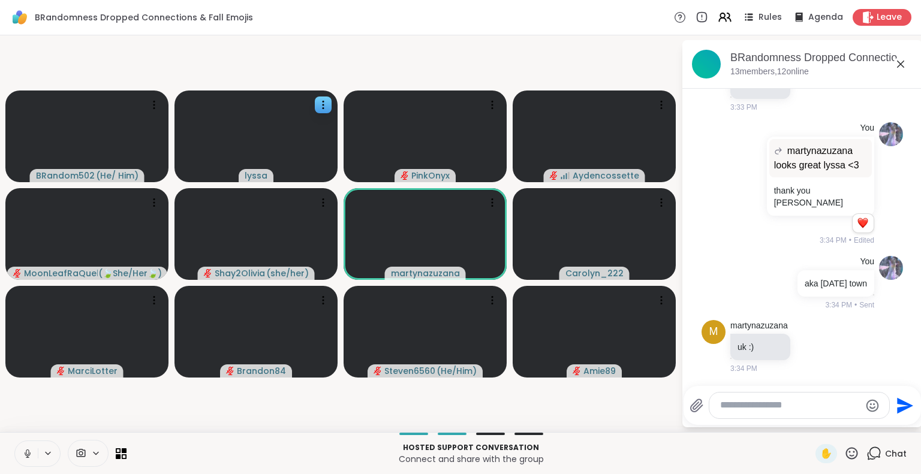
click at [844, 456] on icon at bounding box center [851, 453] width 15 height 15
click at [811, 419] on span "❤️" at bounding box center [817, 422] width 12 height 14
click at [758, 398] on div at bounding box center [799, 406] width 180 height 26
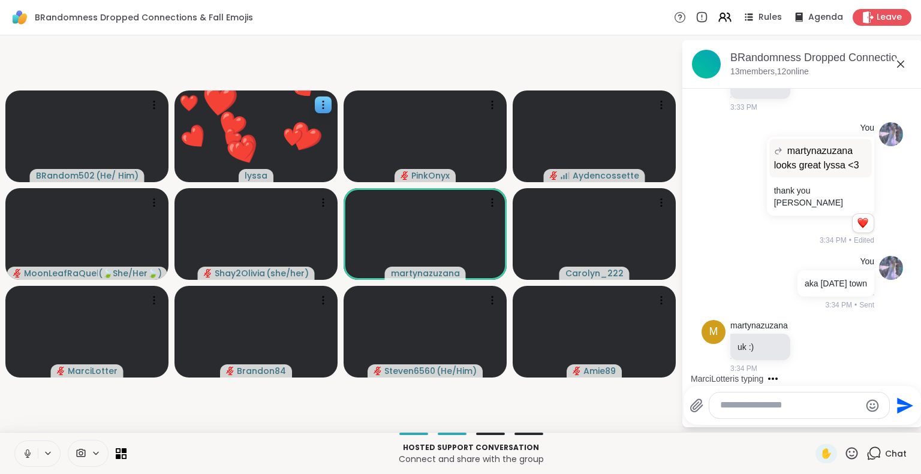
click at [750, 403] on textarea "Type your message" at bounding box center [790, 405] width 140 height 13
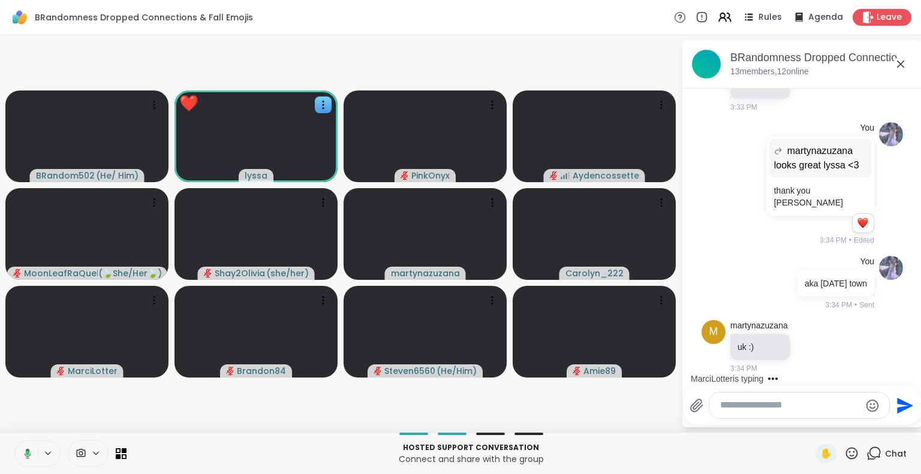
click at [846, 459] on icon at bounding box center [852, 453] width 12 height 12
click at [864, 421] on span "🌟" at bounding box center [870, 422] width 12 height 14
click at [820, 456] on div "✋" at bounding box center [838, 453] width 44 height 19
click at [825, 453] on div "✋" at bounding box center [838, 453] width 44 height 19
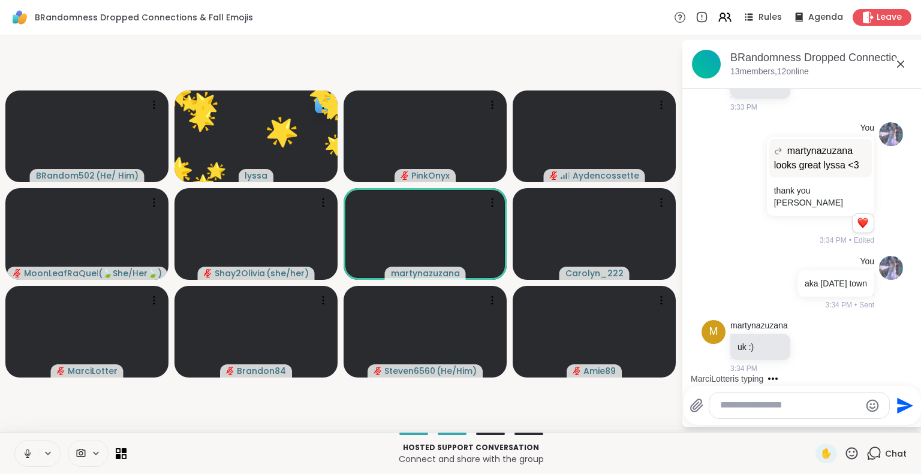
click at [844, 450] on icon at bounding box center [851, 453] width 15 height 15
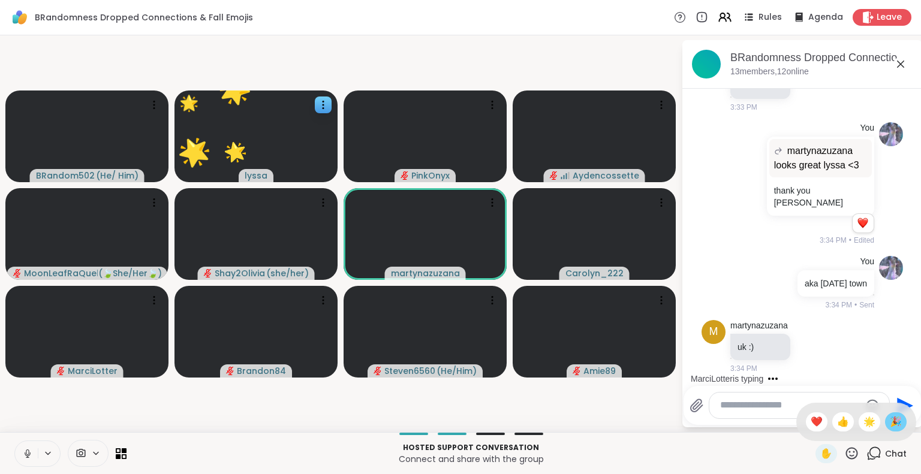
click at [890, 417] on span "🎉" at bounding box center [896, 422] width 12 height 14
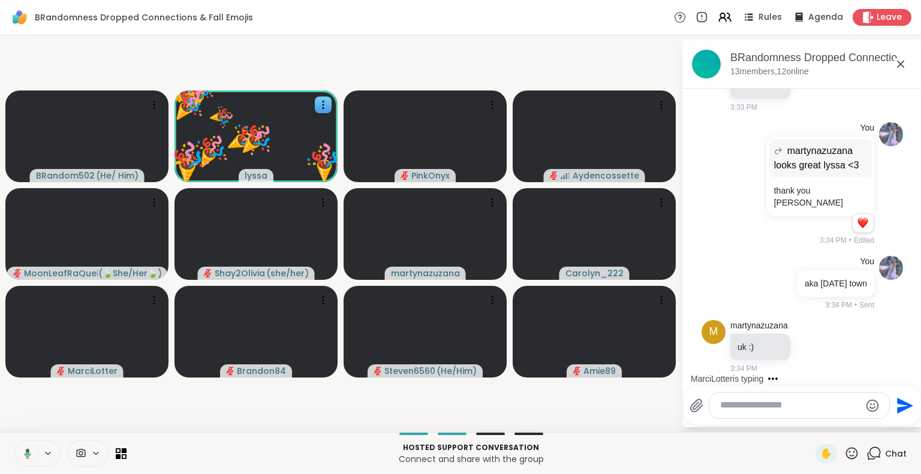
click at [846, 452] on icon at bounding box center [852, 453] width 12 height 12
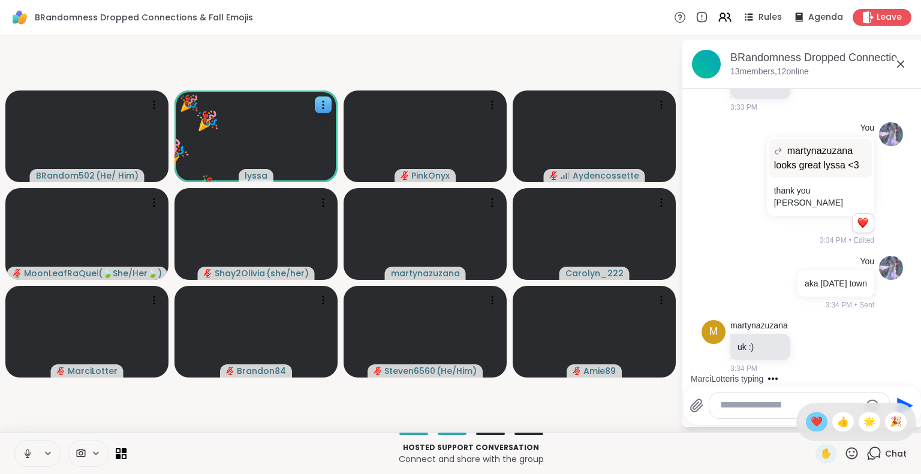
click at [811, 424] on span "❤️" at bounding box center [817, 422] width 12 height 14
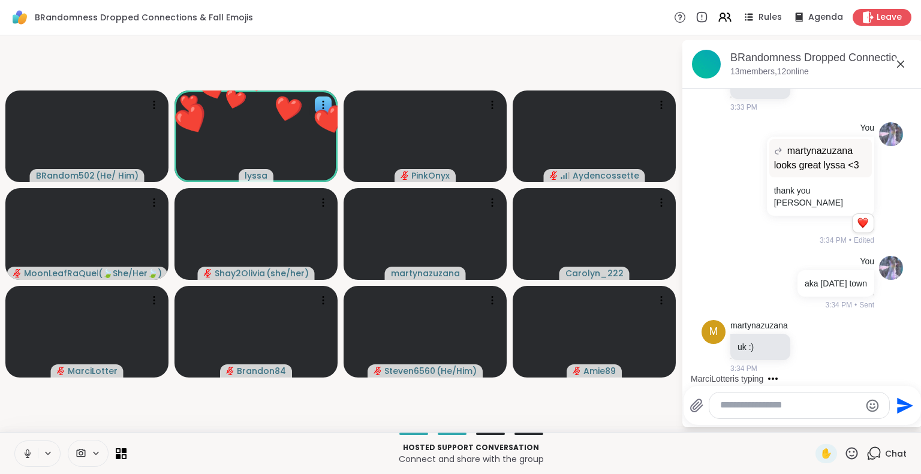
click at [775, 407] on textarea "Type your message" at bounding box center [790, 405] width 140 height 13
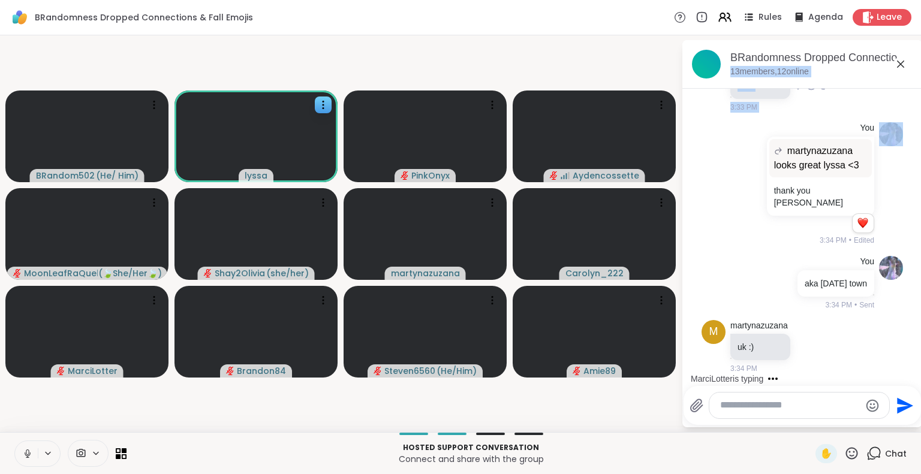
drag, startPoint x: 855, startPoint y: 85, endPoint x: 823, endPoint y: 107, distance: 38.9
click at [823, 107] on div "BRandomness Dropped Connections & Fall Emojis, Sep 08 13 members, 12 online Tod…" at bounding box center [802, 233] width 240 height 387
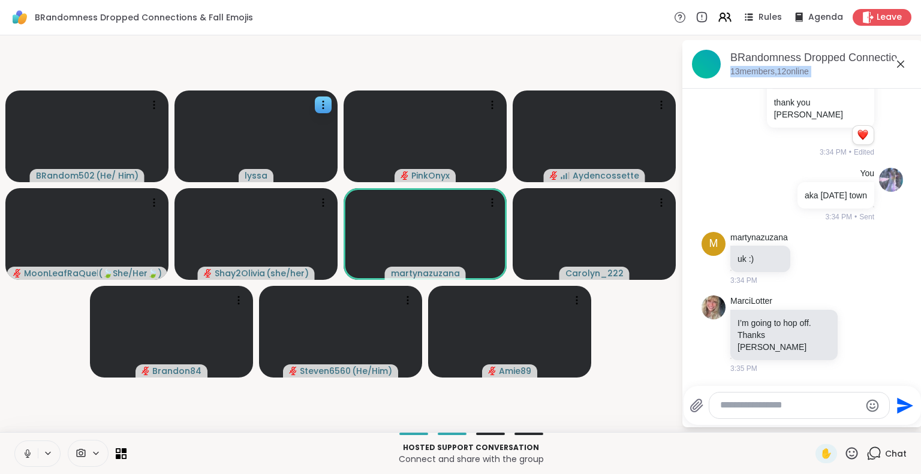
click at [676, 445] on p "Hosted support conversation" at bounding box center [471, 448] width 675 height 11
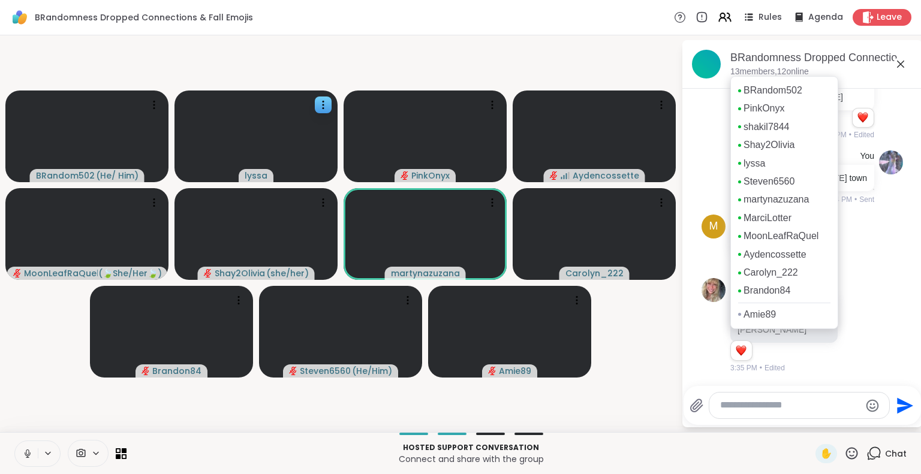
scroll to position [6234, 0]
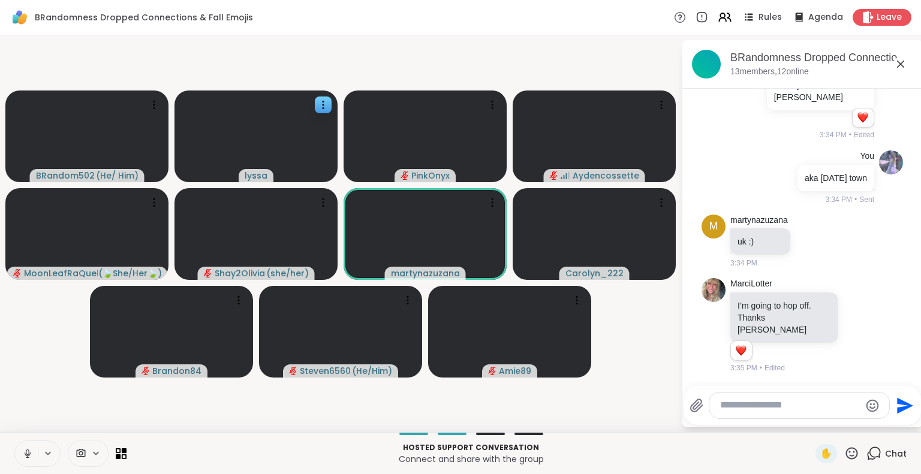
click at [844, 450] on icon at bounding box center [851, 453] width 15 height 15
click at [806, 422] on div "❤️" at bounding box center [817, 422] width 22 height 19
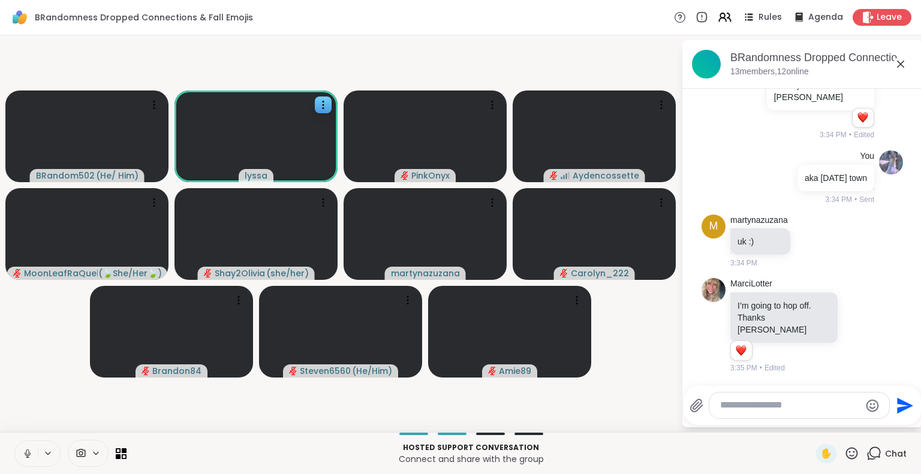
click at [844, 456] on icon at bounding box center [851, 453] width 15 height 15
click at [811, 425] on span "❤️" at bounding box center [817, 422] width 12 height 14
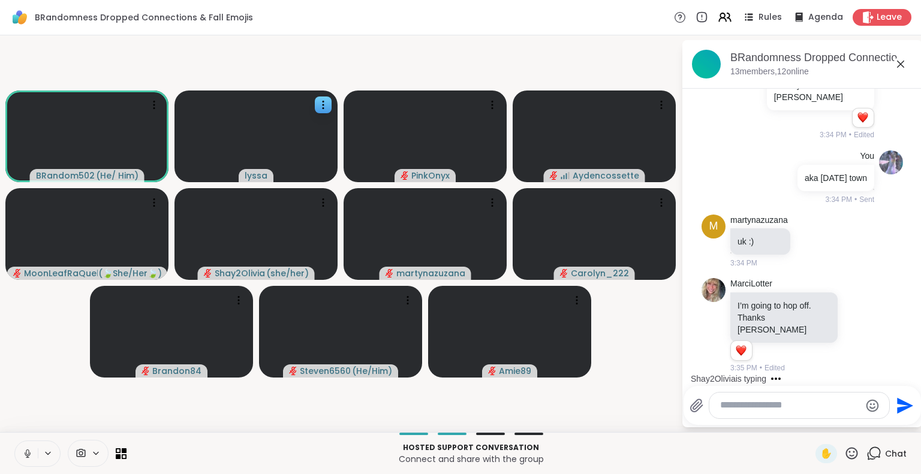
drag, startPoint x: 919, startPoint y: 446, endPoint x: 657, endPoint y: 374, distance: 271.2
click at [657, 374] on video-player-container "BRandom502 ( He/ Him ) lyssa PinkOnyx Aydencossette MoonLeafRaQuel ( 🍃She/Her🍃 …" at bounding box center [340, 233] width 667 height 387
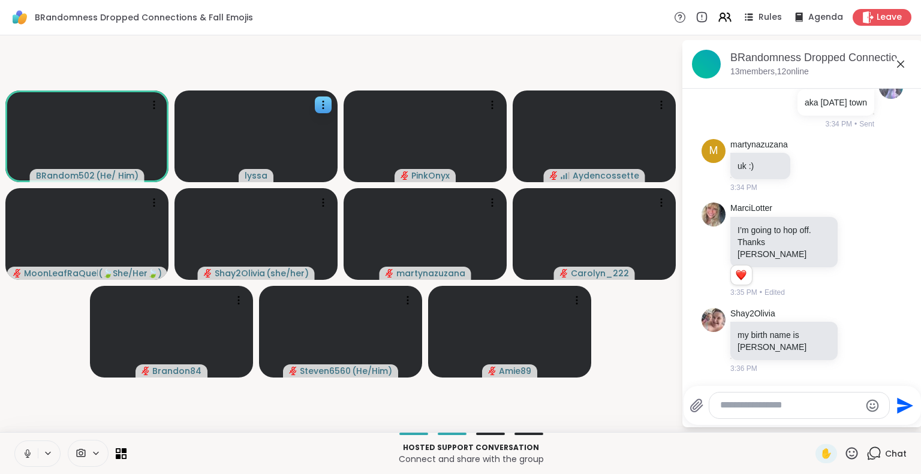
click at [22, 452] on icon at bounding box center [27, 454] width 11 height 11
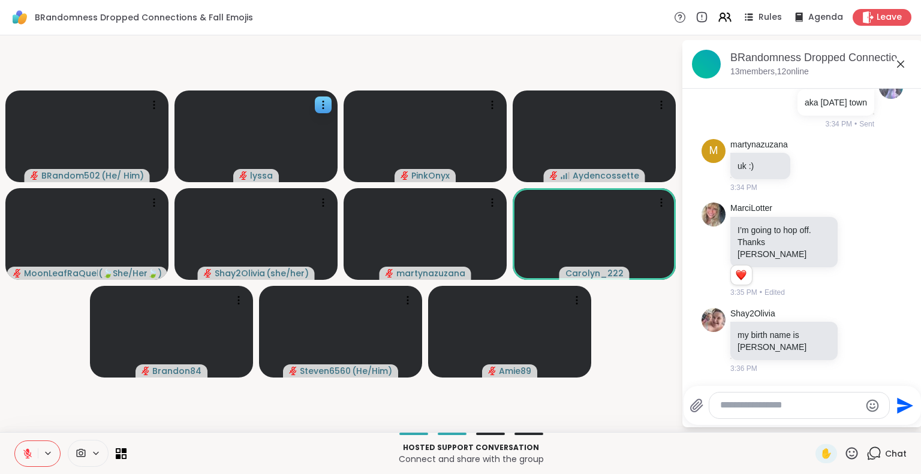
click at [911, 39] on div "BRandom502 ( He/ Him ) lyssa PinkOnyx Aydencossette MoonLeafRaQuel ( 🍃She/Her🍃 …" at bounding box center [460, 233] width 921 height 397
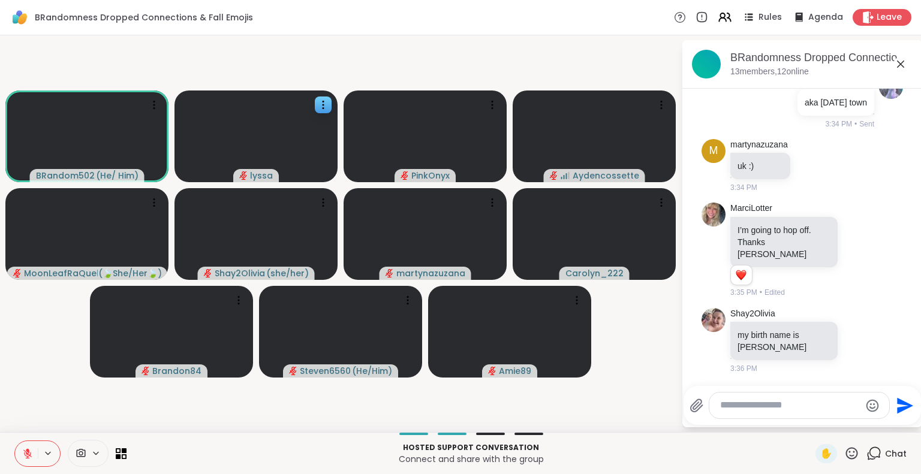
click at [748, 406] on textarea "Type your message" at bounding box center [790, 405] width 140 height 13
click at [806, 172] on icon at bounding box center [811, 166] width 11 height 12
click at [795, 194] on div "martynazuzana uk :) 3:34 PM" at bounding box center [780, 166] width 100 height 55
click at [756, 151] on link "martynazuzana" at bounding box center [759, 145] width 58 height 12
click at [22, 449] on icon at bounding box center [27, 454] width 11 height 11
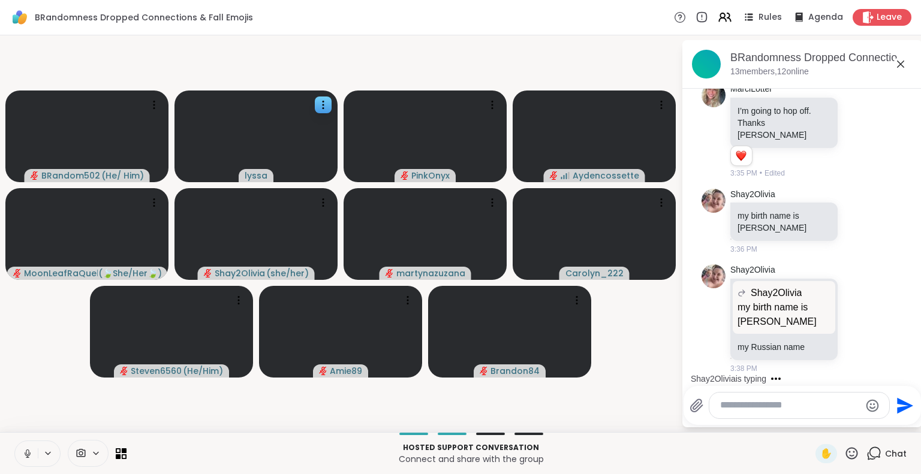
scroll to position [6429, 0]
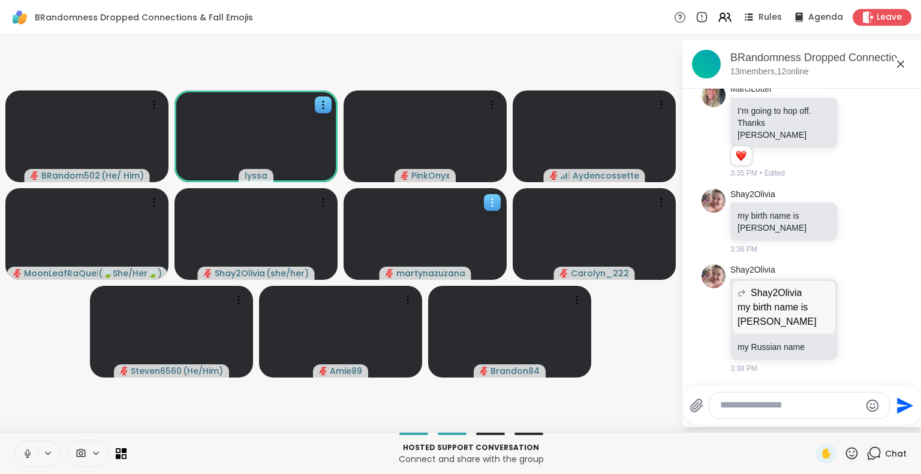
click at [486, 201] on icon at bounding box center [492, 203] width 12 height 12
click at [473, 204] on div "View Profile" at bounding box center [449, 210] width 90 height 19
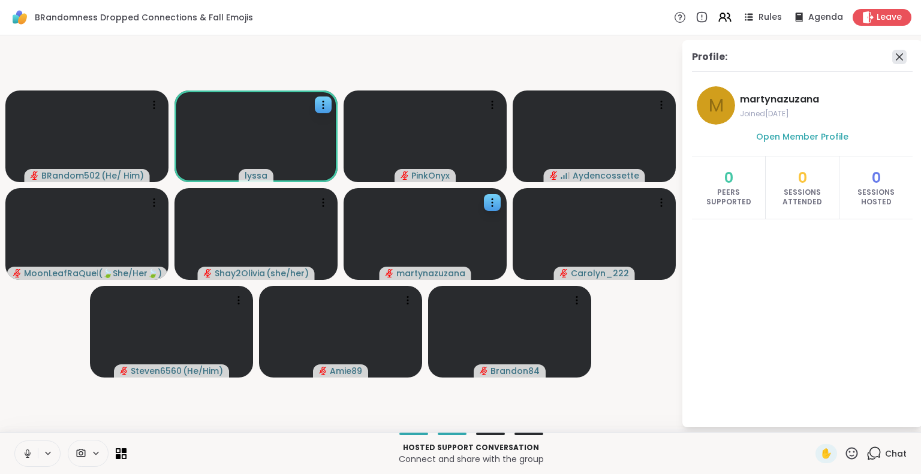
click at [893, 57] on icon at bounding box center [899, 57] width 14 height 14
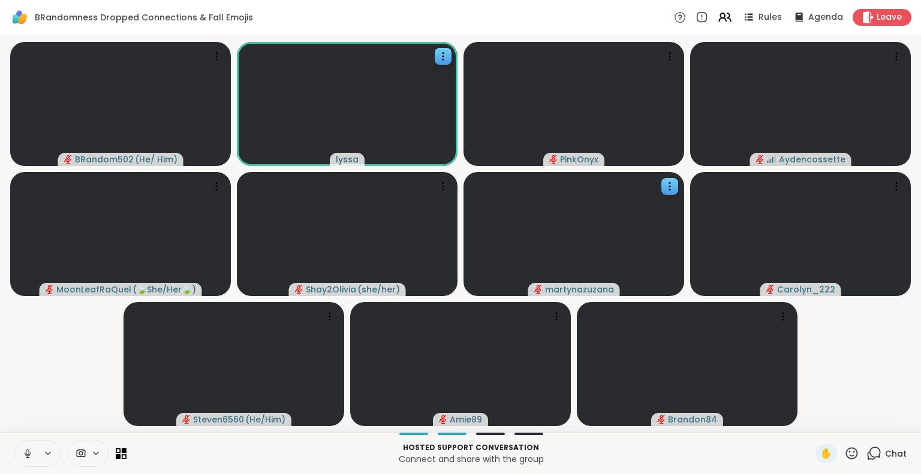
click at [844, 450] on icon at bounding box center [851, 453] width 15 height 15
click at [811, 424] on span "❤️" at bounding box center [817, 422] width 12 height 14
click at [826, 422] on video-player-container "BRandom502 ( He/ Him ) lyssa PinkOnyx Aydencossette MoonLeafRaQuel ( 🍃She/Her🍃 …" at bounding box center [460, 233] width 907 height 387
click at [844, 456] on icon at bounding box center [851, 453] width 15 height 15
click at [806, 424] on div "❤️" at bounding box center [817, 422] width 22 height 19
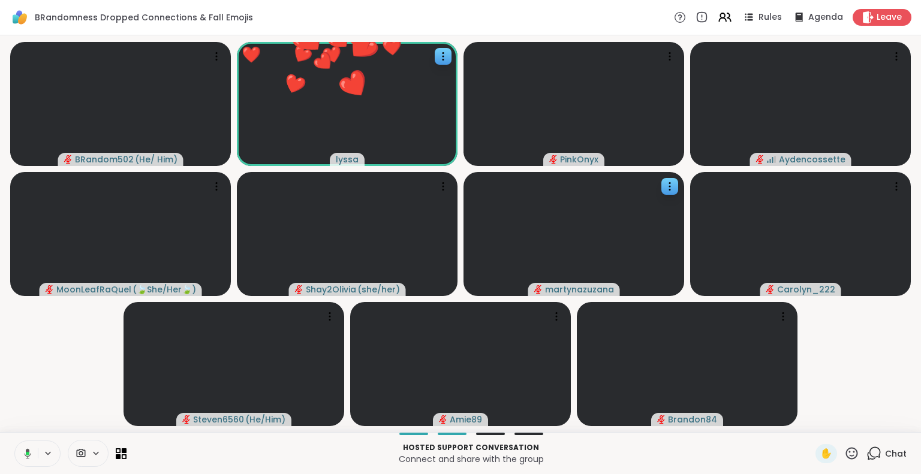
click at [867, 452] on icon at bounding box center [874, 453] width 15 height 15
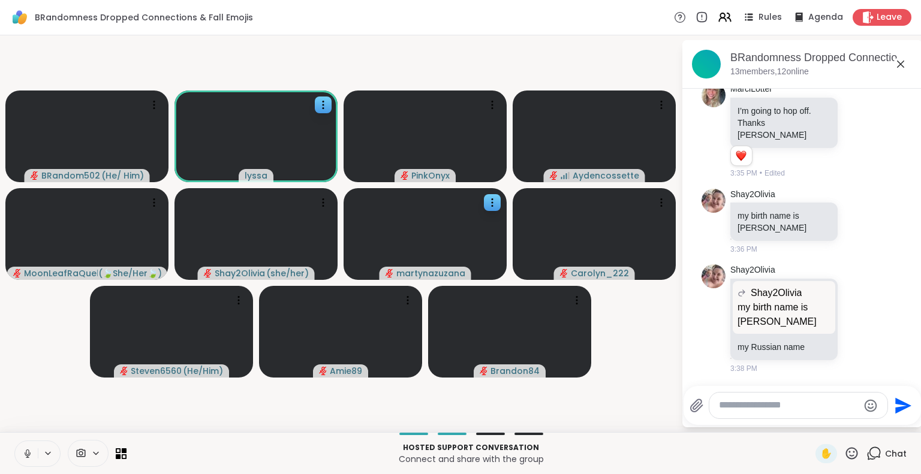
click at [893, 62] on icon at bounding box center [900, 64] width 14 height 14
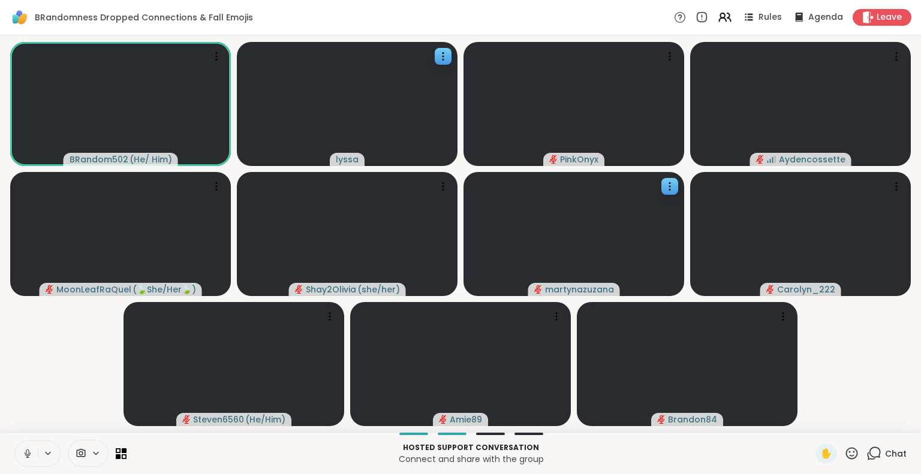
click at [885, 453] on span "Chat" at bounding box center [896, 454] width 22 height 12
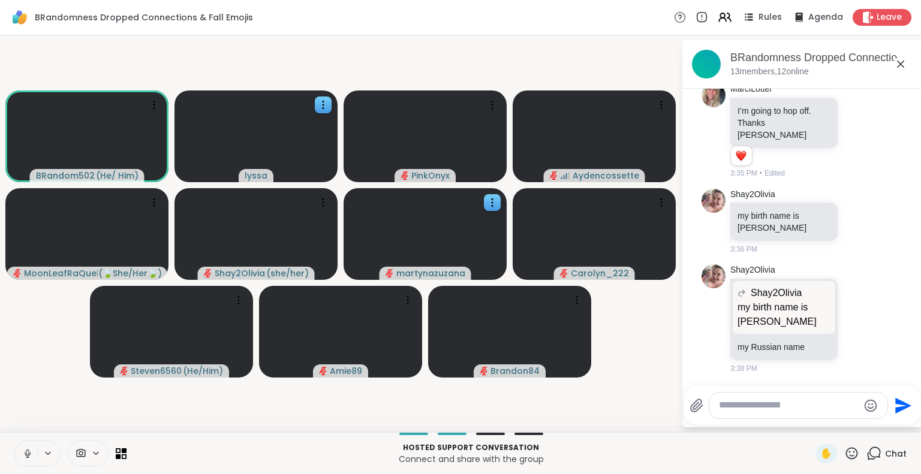
click at [816, 403] on textarea "Type your message" at bounding box center [789, 405] width 140 height 13
click at [810, 407] on textarea "Type your message" at bounding box center [789, 405] width 140 height 13
type textarea "**********"
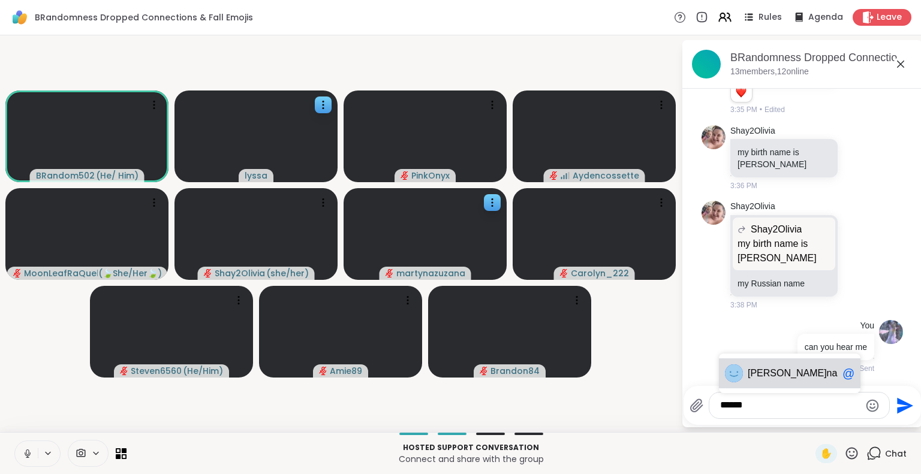
click at [728, 372] on img at bounding box center [734, 374] width 18 height 18
type textarea "**********"
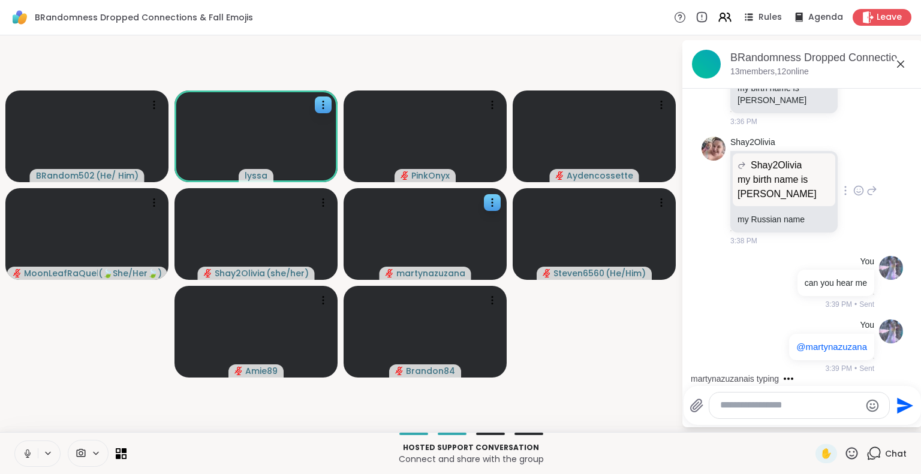
scroll to position [6556, 0]
click at [893, 65] on icon at bounding box center [900, 64] width 14 height 14
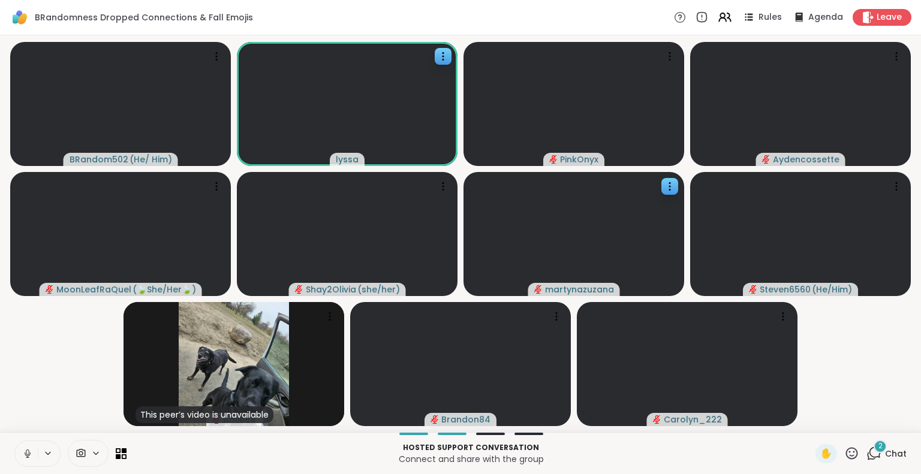
click at [909, 265] on div "BRandom502 ( He/ Him ) lyssa PinkOnyx Aydencossette MoonLeafRaQuel ( 🍃She/Her🍃 …" at bounding box center [460, 233] width 921 height 397
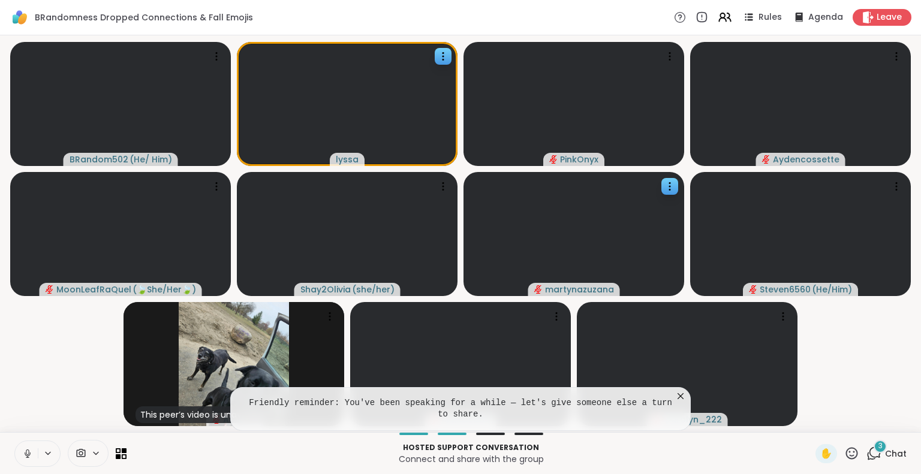
scroll to position [0, 6]
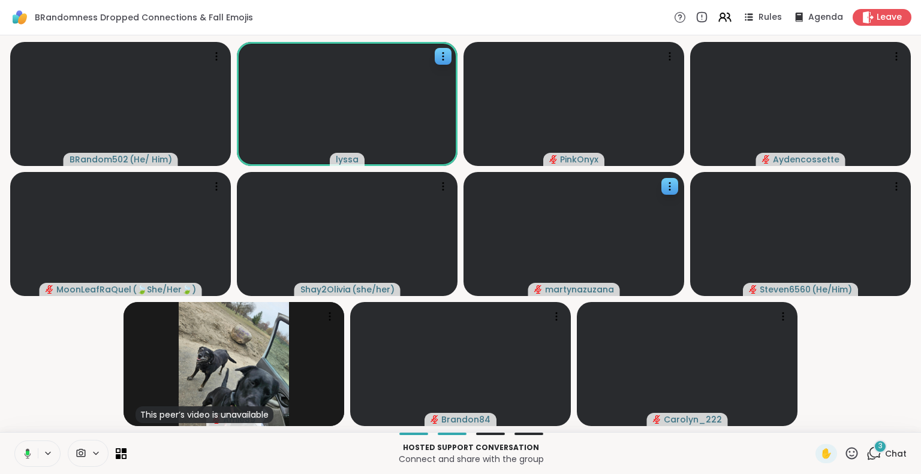
drag, startPoint x: 30, startPoint y: 443, endPoint x: 0, endPoint y: 503, distance: 66.5
click at [0, 474] on html "BRandomness Dropped Connections & Fall Emojis Rules Agenda Leave BRandom502 ( H…" at bounding box center [460, 237] width 921 height 474
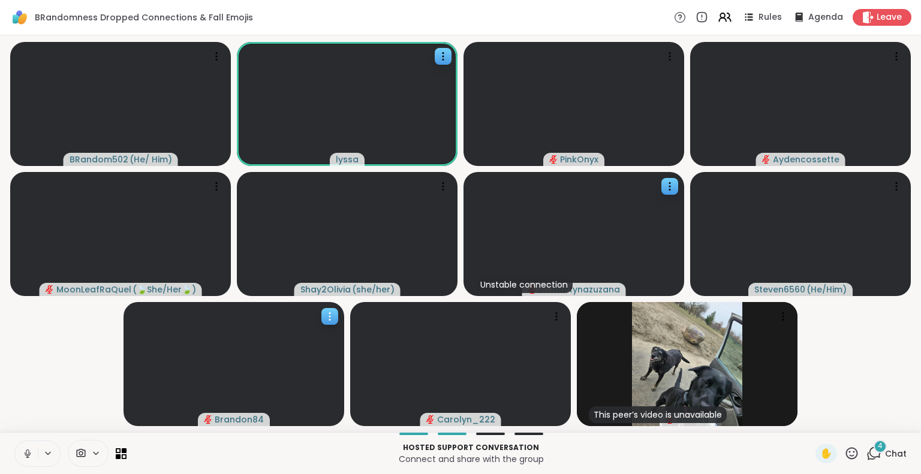
drag, startPoint x: 60, startPoint y: 344, endPoint x: 177, endPoint y: 338, distance: 117.7
drag, startPoint x: 177, startPoint y: 338, endPoint x: 5, endPoint y: 346, distance: 172.9
click at [7, 346] on video-player-container "BRandom502 ( He/ Him ) lyssa PinkOnyx Aydencossette MoonLeafRaQuel ( 🍃She/Her🍃 …" at bounding box center [460, 233] width 907 height 387
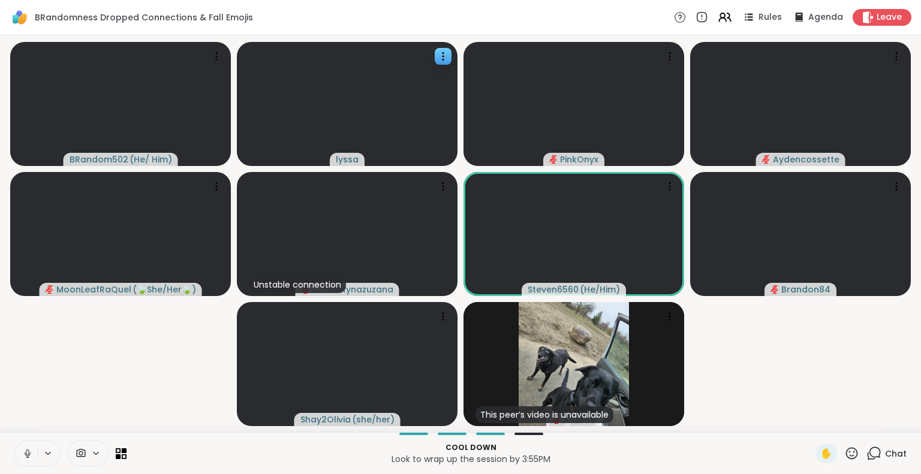
click at [36, 414] on video-player-container "BRandom502 ( He/ Him ) lyssa PinkOnyx Aydencossette MoonLeafRaQuel ( 🍃She/Her🍃 …" at bounding box center [460, 233] width 907 height 387
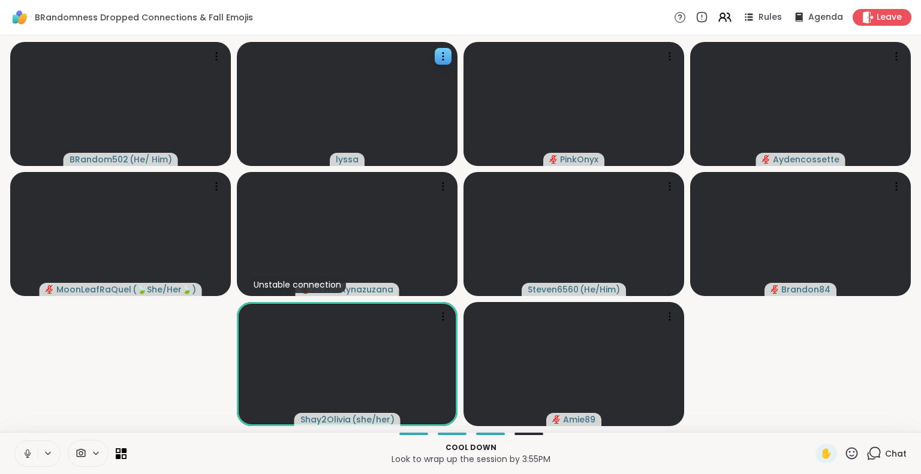
click at [784, 401] on video-player-container "BRandom502 ( He/ Him ) lyssa PinkOnyx Aydencossette MoonLeafRaQuel ( 🍃She/Her🍃 …" at bounding box center [460, 233] width 907 height 387
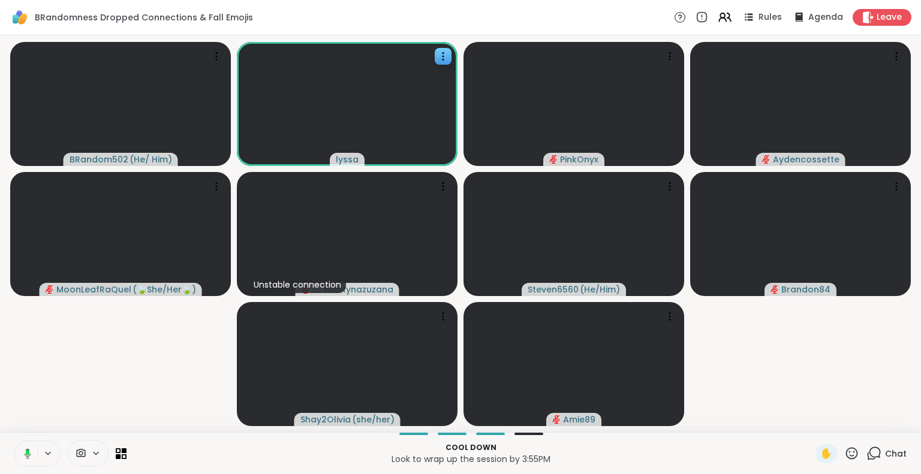
click at [28, 456] on icon at bounding box center [25, 454] width 11 height 11
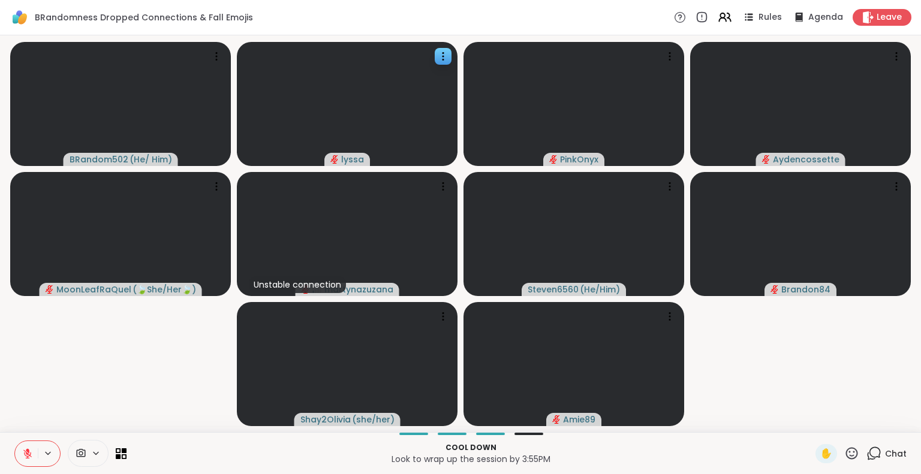
click at [31, 453] on icon at bounding box center [27, 454] width 8 height 8
click at [28, 460] on button at bounding box center [26, 453] width 23 height 25
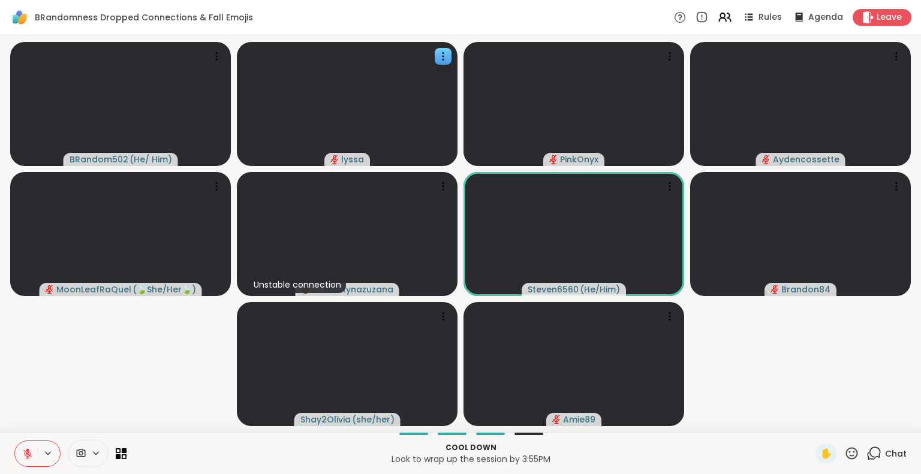
click at [872, 378] on video-player-container "BRandom502 ( He/ Him ) lyssa PinkOnyx Aydencossette MoonLeafRaQuel ( 🍃She/Her🍃 …" at bounding box center [460, 233] width 907 height 387
click at [23, 453] on icon at bounding box center [27, 454] width 11 height 11
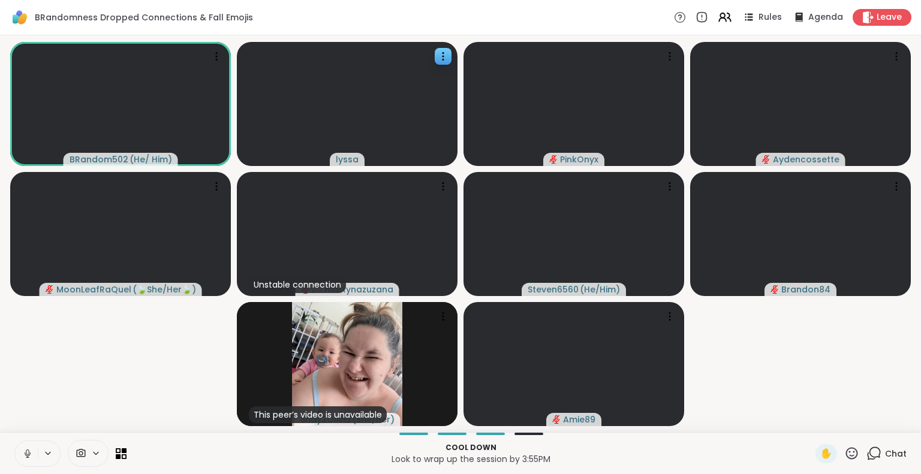
click at [26, 450] on icon at bounding box center [27, 452] width 3 height 5
click at [0, 389] on div "BRandom502 ( He/ Him ) lyssa PinkOnyx Aydencossette MoonLeafRaQuel ( 🍃She/Her🍃 …" at bounding box center [460, 233] width 921 height 397
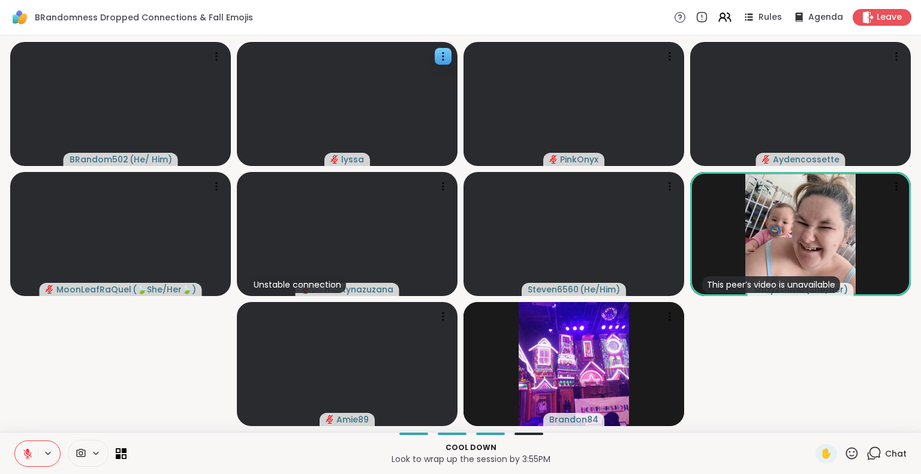
click at [32, 448] on button at bounding box center [26, 453] width 23 height 25
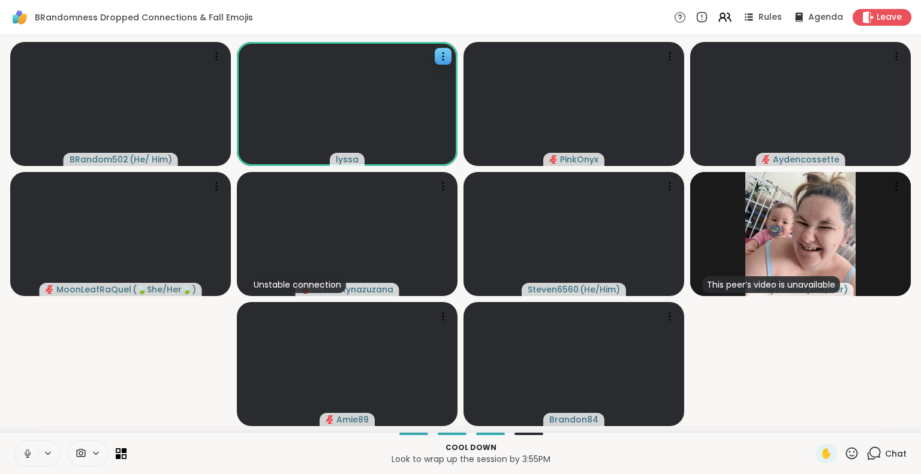
click at [0, 415] on div "BRandom502 ( He/ Him ) lyssa PinkOnyx Aydencossette MoonLeafRaQuel ( 🍃She/Her🍃 …" at bounding box center [460, 233] width 921 height 397
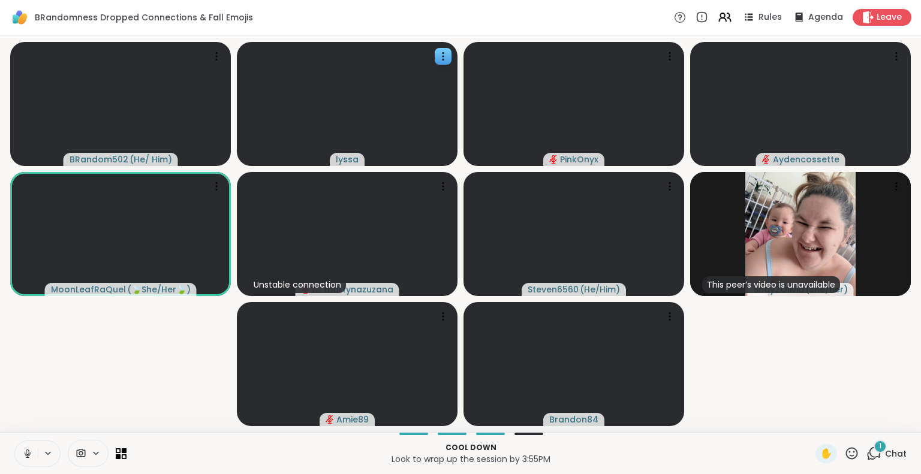
click at [23, 449] on icon at bounding box center [27, 454] width 11 height 11
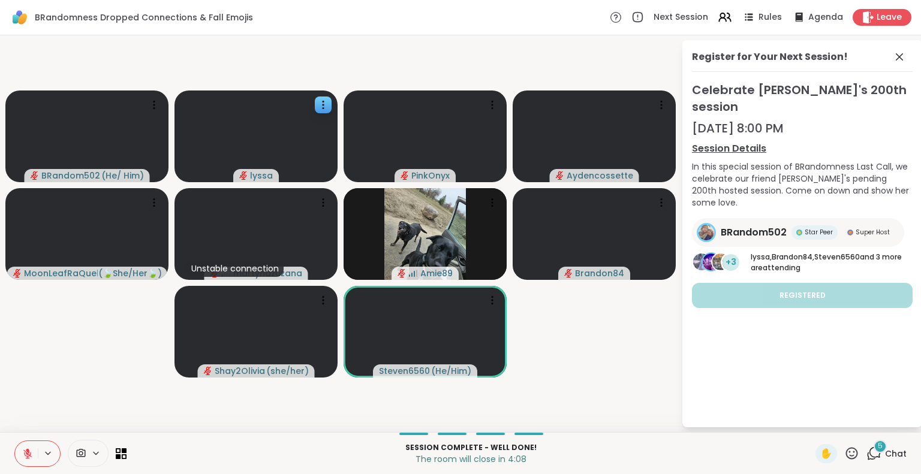
drag, startPoint x: 41, startPoint y: 410, endPoint x: 49, endPoint y: 414, distance: 9.4
click at [49, 414] on video-player-container "BRandom502 ( He/ Him ) lyssa PinkOnyx Aydencossette MoonLeafRaQuel ( 🍃She/Her🍃 …" at bounding box center [340, 233] width 667 height 387
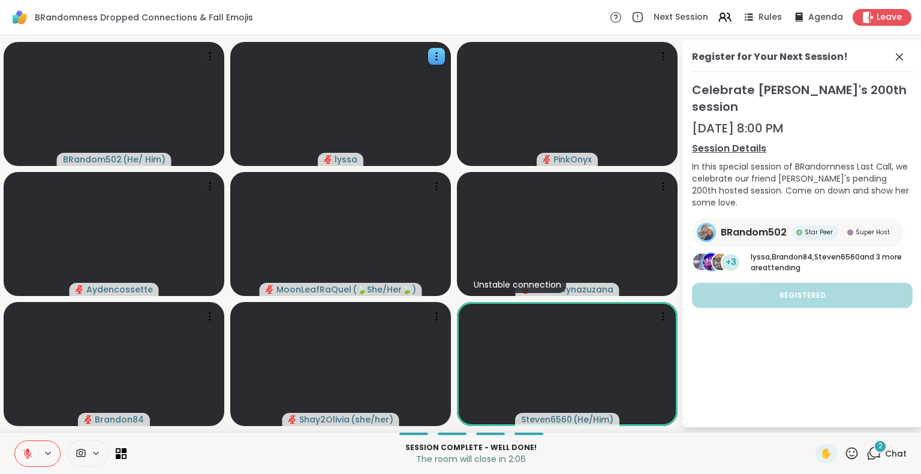
click at [22, 451] on icon at bounding box center [27, 454] width 11 height 11
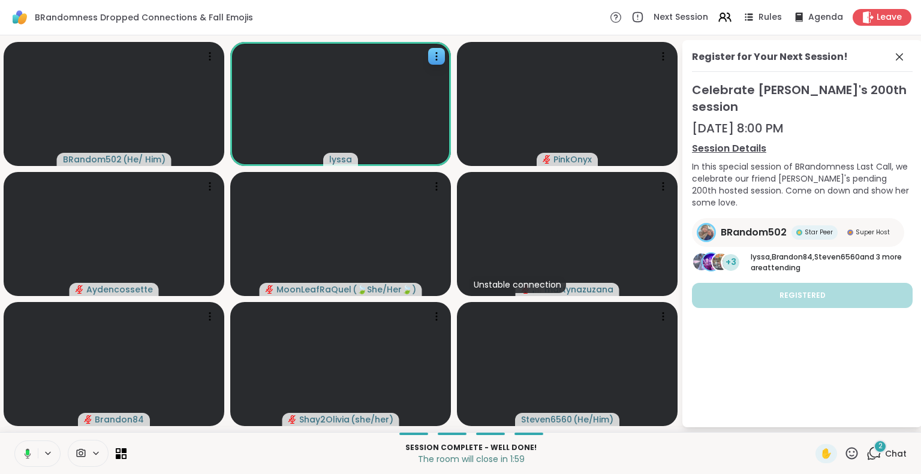
click at [17, 446] on button at bounding box center [25, 453] width 25 height 25
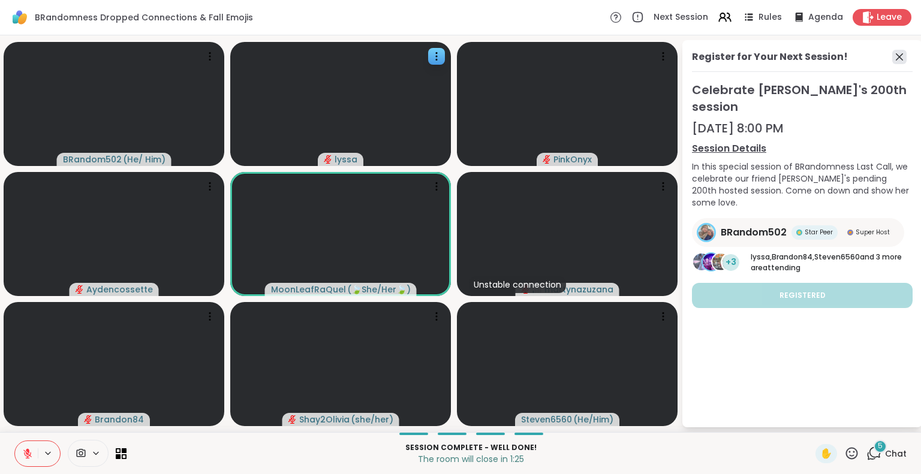
click at [892, 56] on icon at bounding box center [899, 57] width 14 height 14
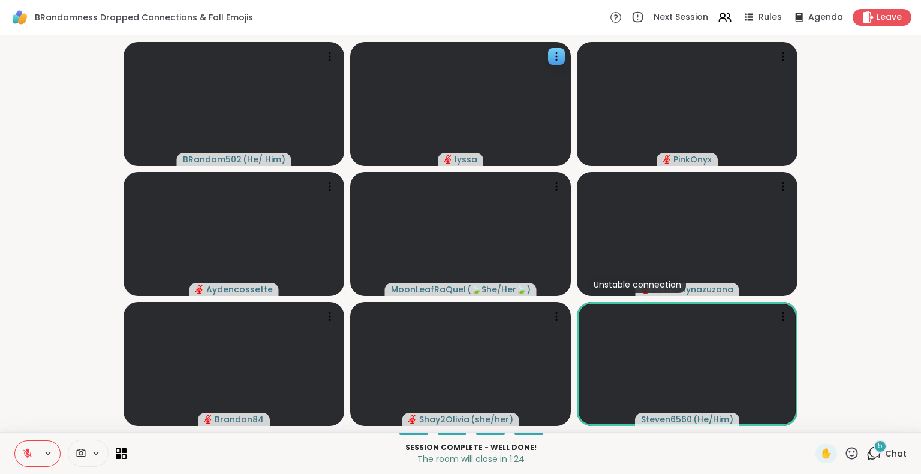
click at [878, 446] on span "5" at bounding box center [880, 446] width 5 height 10
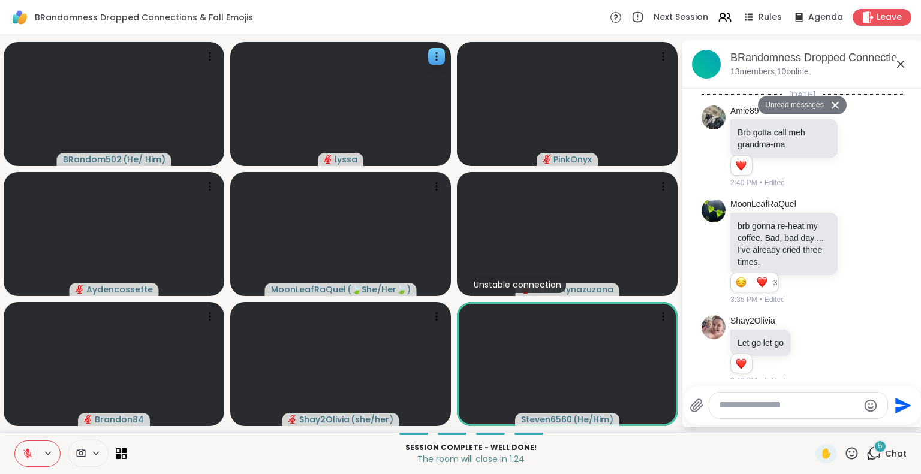
click at [796, 410] on textarea "Type your message" at bounding box center [789, 405] width 140 height 13
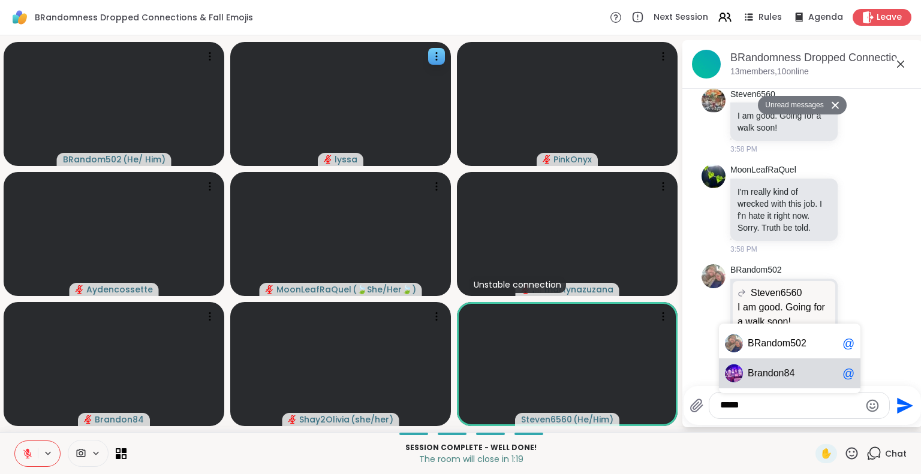
click at [785, 374] on span "Bran don84" at bounding box center [793, 374] width 90 height 12
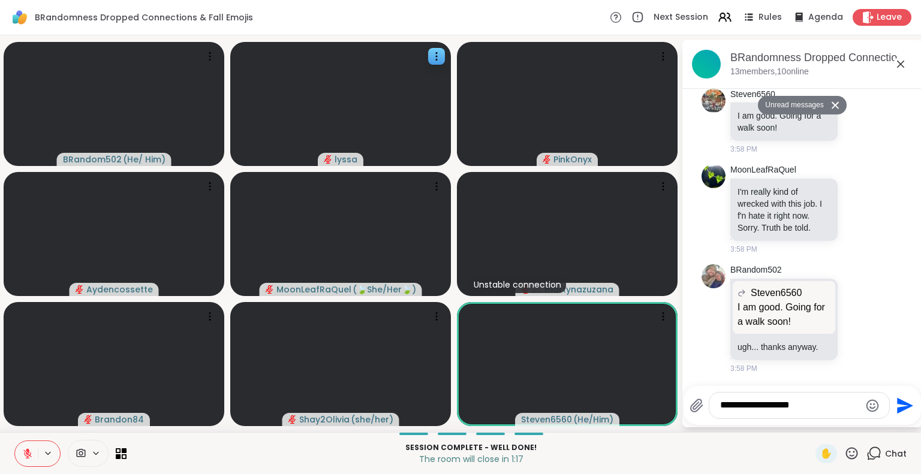
type textarea "**********"
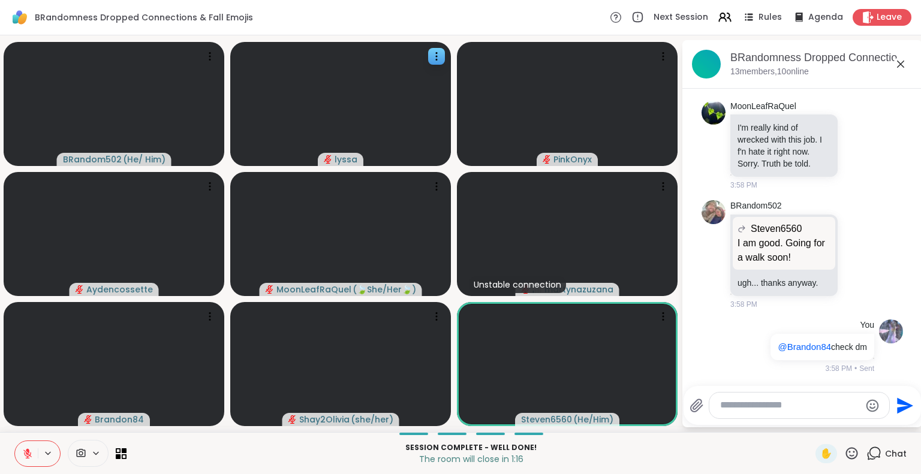
scroll to position [8811, 0]
click at [893, 59] on icon at bounding box center [900, 64] width 14 height 14
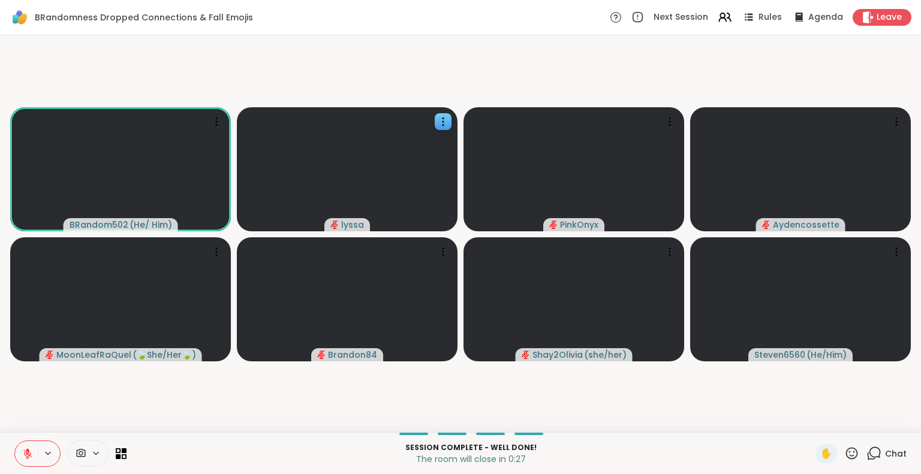
click at [861, 9] on div "Next Session Rules Agenda Leave" at bounding box center [761, 17] width 302 height 17
click at [877, 18] on span "Leave" at bounding box center [890, 17] width 26 height 13
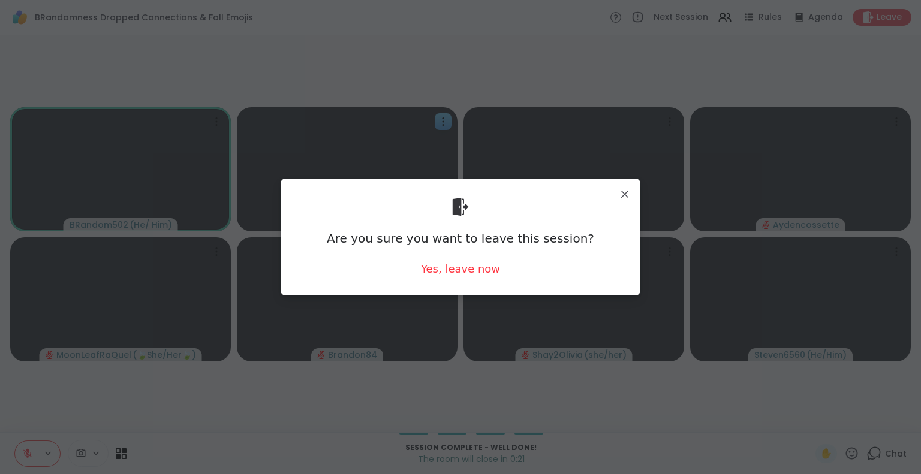
click at [458, 254] on div "Are you sure you want to leave this session? Yes, leave now" at bounding box center [460, 237] width 341 height 98
click at [455, 276] on div "Yes, leave now" at bounding box center [460, 268] width 79 height 15
click at [452, 255] on div "Are you sure you want to leave this session? Yes, leave now" at bounding box center [460, 237] width 341 height 98
click at [449, 266] on div "Yes, leave now" at bounding box center [460, 268] width 79 height 15
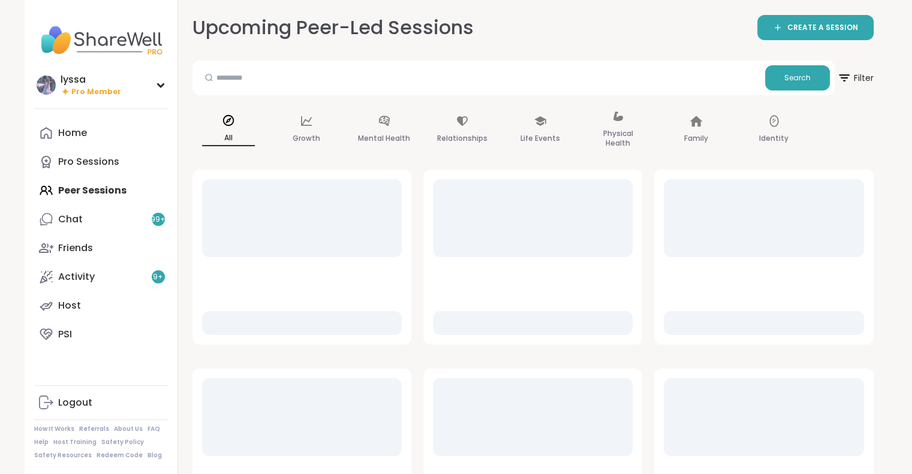
drag, startPoint x: 0, startPoint y: 0, endPoint x: 84, endPoint y: 54, distance: 99.8
click at [84, 54] on img at bounding box center [101, 40] width 134 height 42
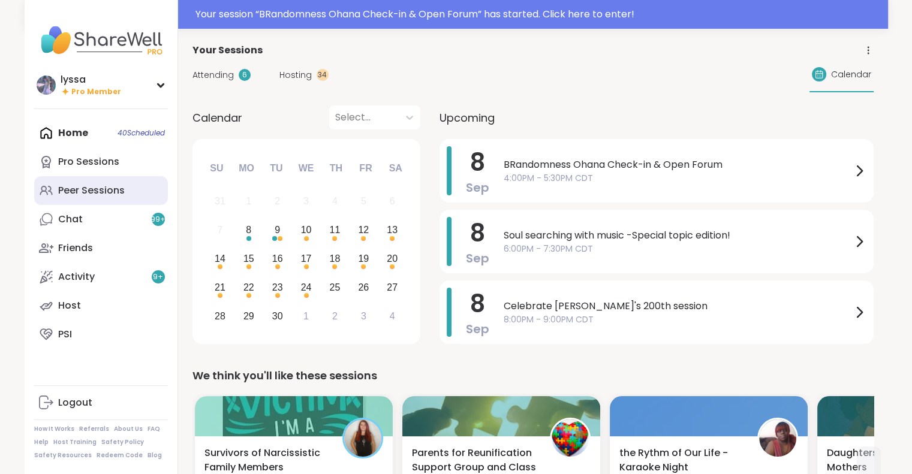
click at [65, 187] on div "Peer Sessions" at bounding box center [91, 190] width 67 height 13
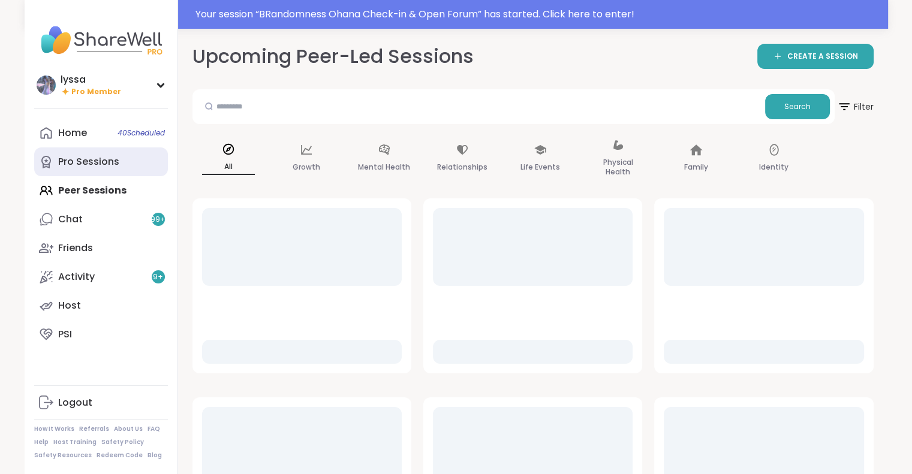
click at [71, 167] on div "Pro Sessions" at bounding box center [88, 161] width 61 height 13
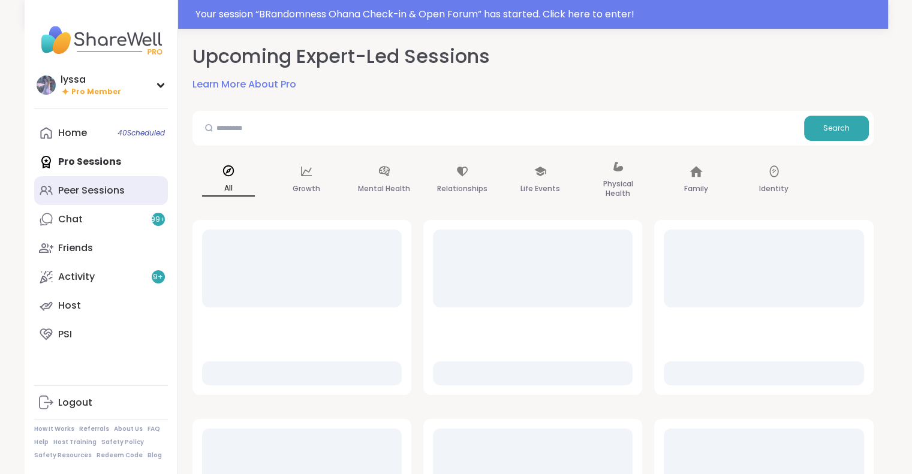
click at [70, 195] on div "Peer Sessions" at bounding box center [91, 190] width 67 height 13
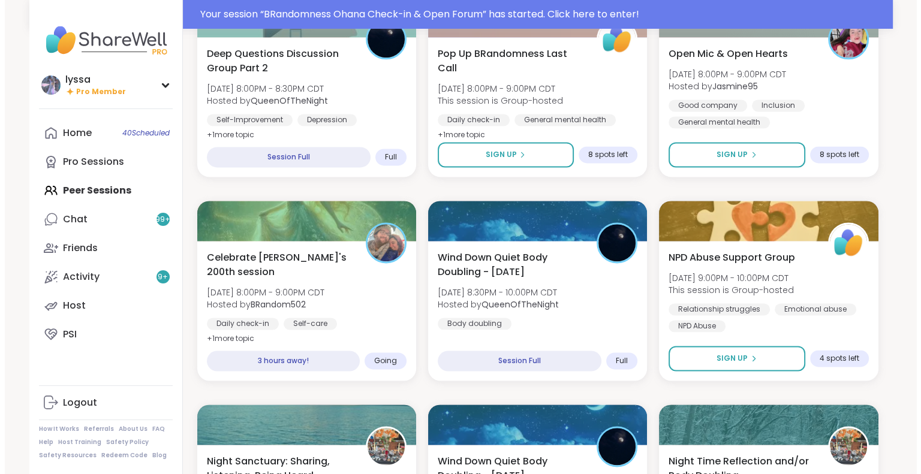
scroll to position [1629, 0]
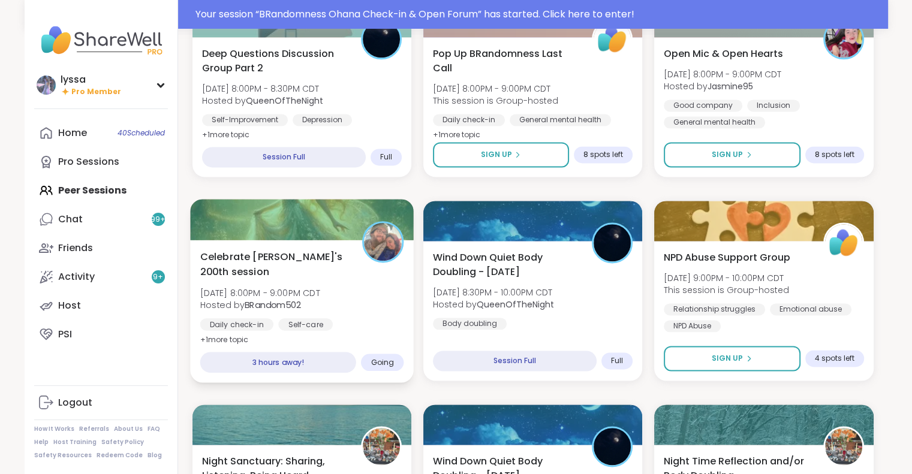
click at [278, 242] on div "Celebrate [PERSON_NAME]'s 200th session [DATE] 8:00PM - 9:00PM CDT Hosted by BR…" at bounding box center [302, 311] width 224 height 143
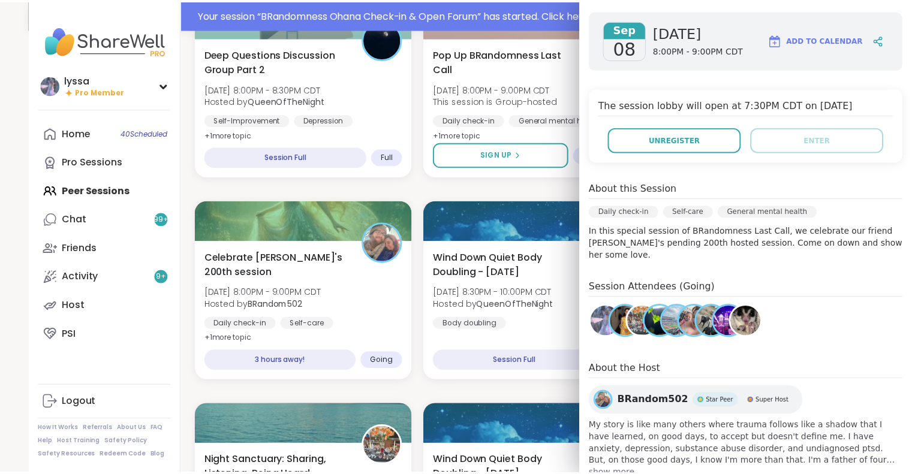
scroll to position [0, 0]
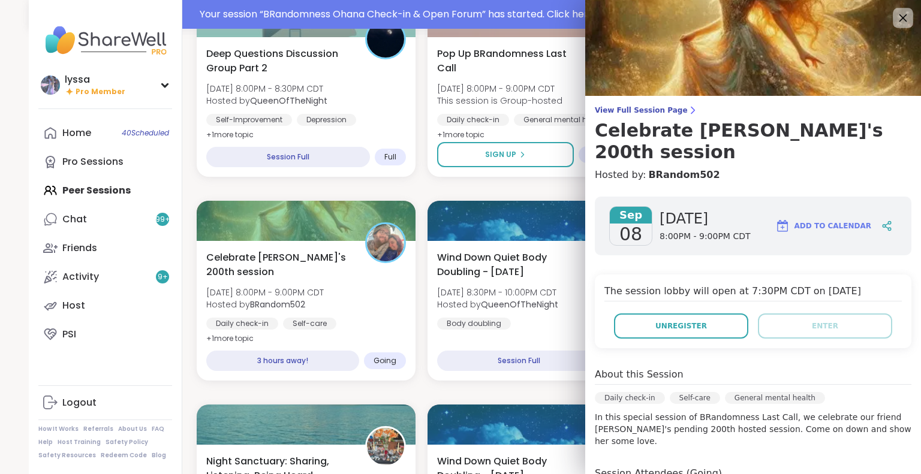
click at [895, 20] on icon at bounding box center [902, 17] width 15 height 15
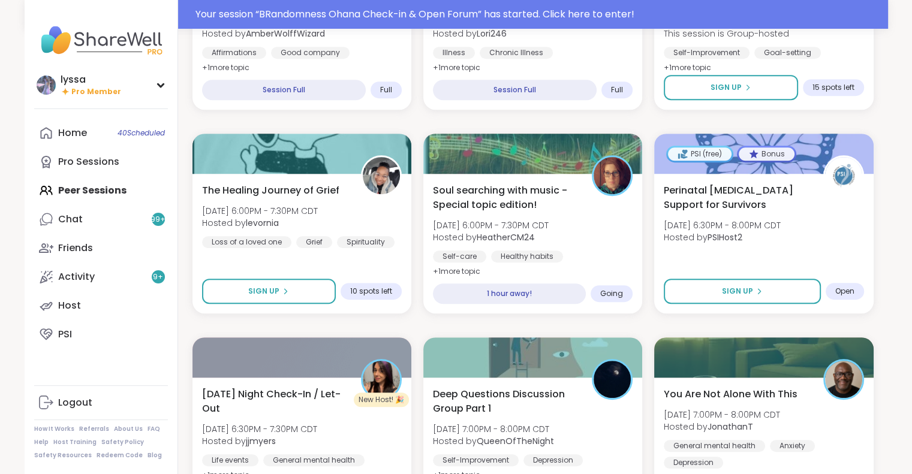
scroll to position [487, 0]
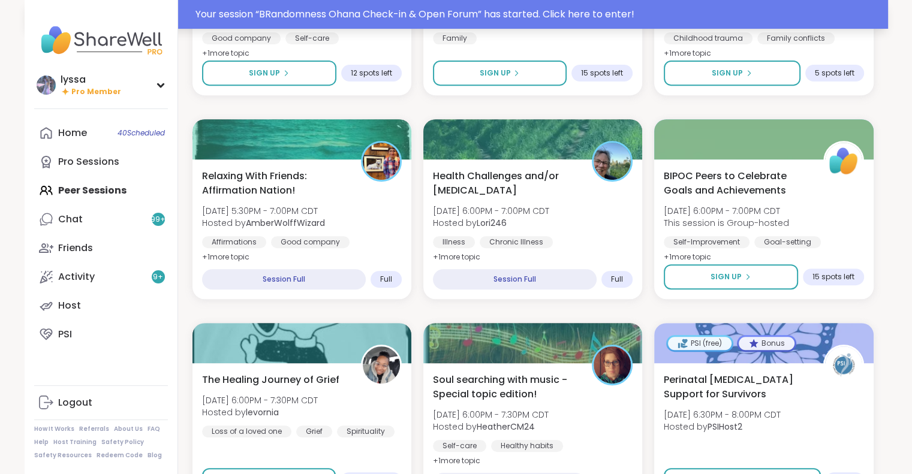
click at [441, 16] on div "Your session “ BRandomness Ohana Check-in & Open Forum ” has started. Click her…" at bounding box center [537, 14] width 685 height 14
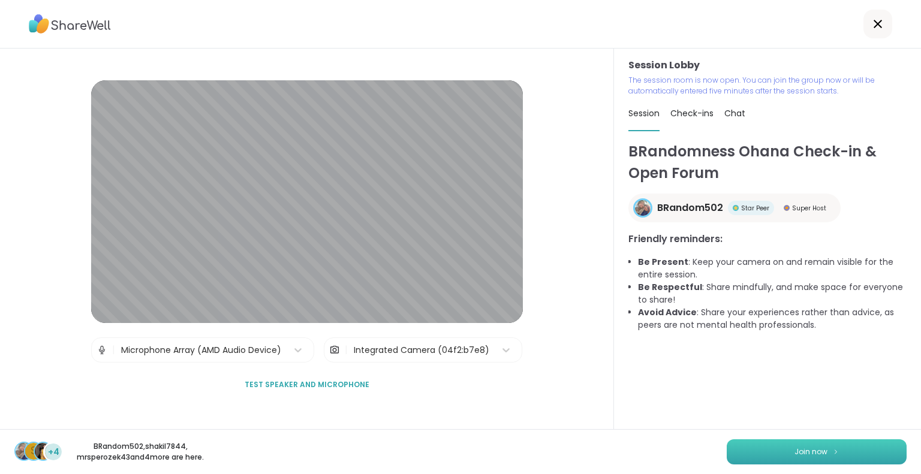
click at [845, 455] on button "Join now" at bounding box center [817, 452] width 180 height 25
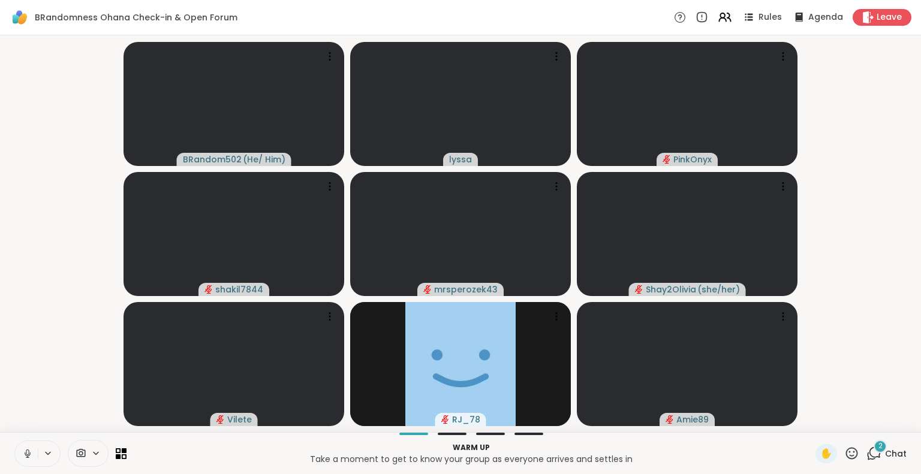
click at [24, 453] on icon at bounding box center [27, 454] width 11 height 11
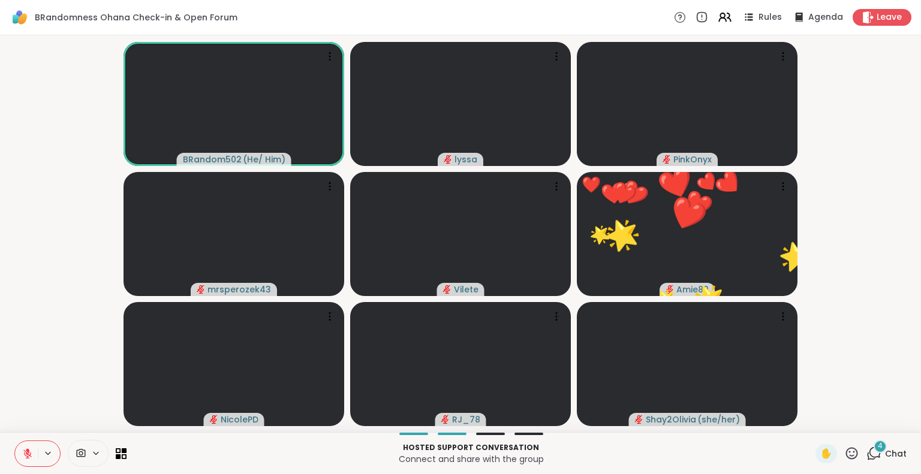
click at [844, 455] on icon at bounding box center [851, 453] width 15 height 15
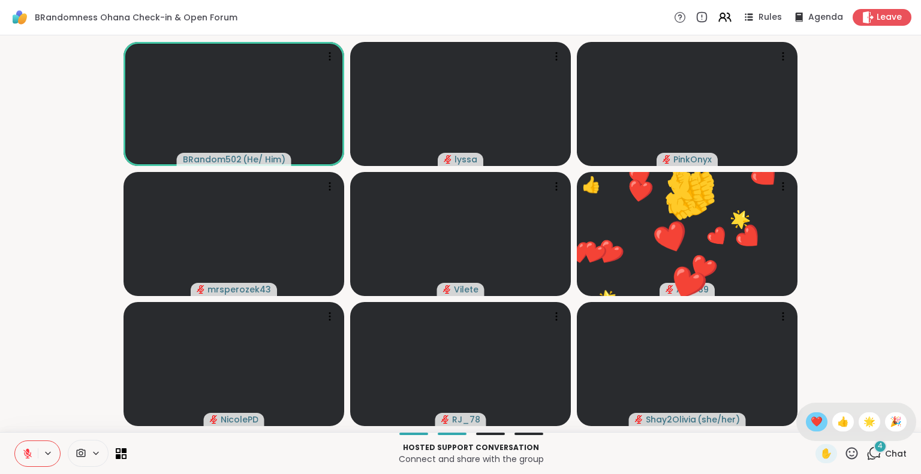
click at [811, 428] on span "❤️" at bounding box center [817, 422] width 12 height 14
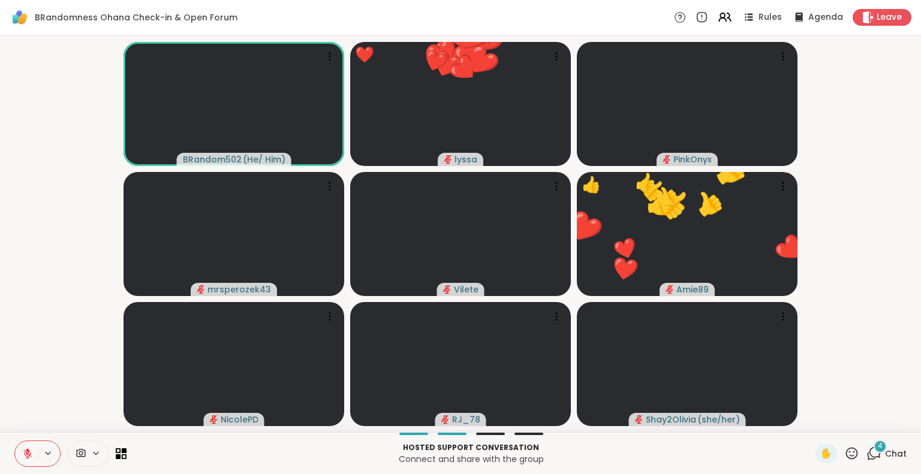
click at [846, 458] on icon at bounding box center [852, 453] width 12 height 12
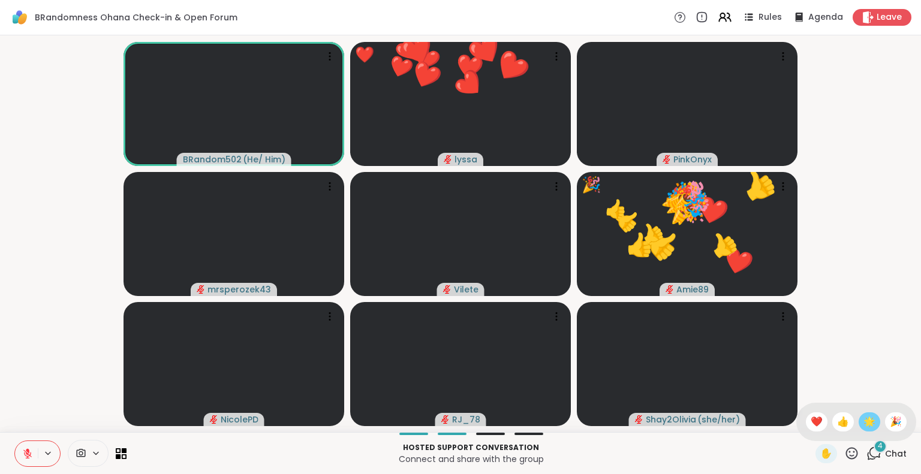
click at [864, 418] on span "🌟" at bounding box center [870, 422] width 12 height 14
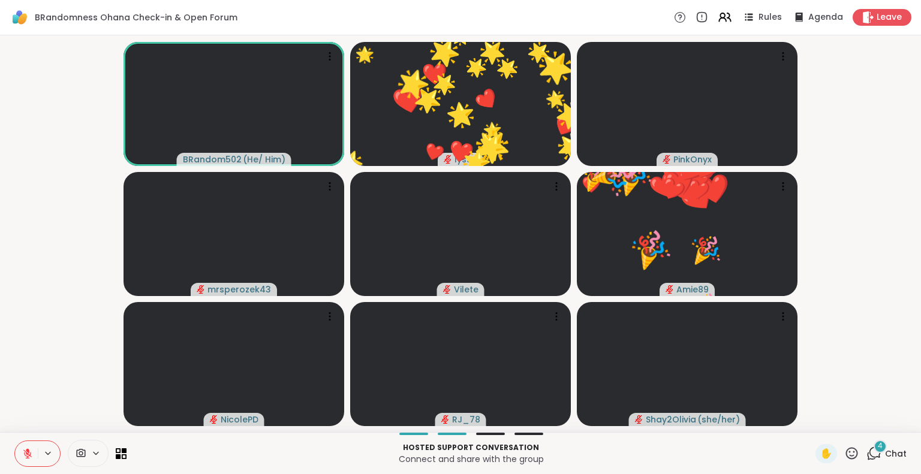
click at [32, 450] on icon at bounding box center [27, 454] width 11 height 11
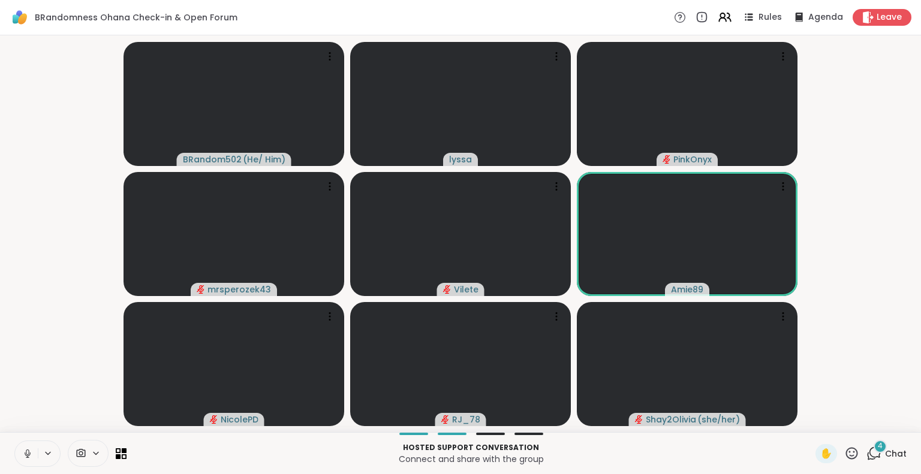
click at [31, 455] on icon at bounding box center [27, 454] width 11 height 11
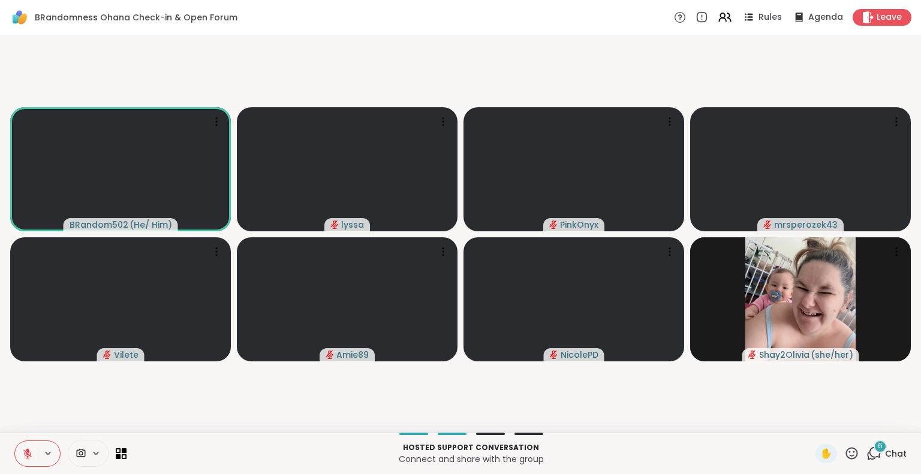
click at [22, 446] on button at bounding box center [26, 453] width 23 height 25
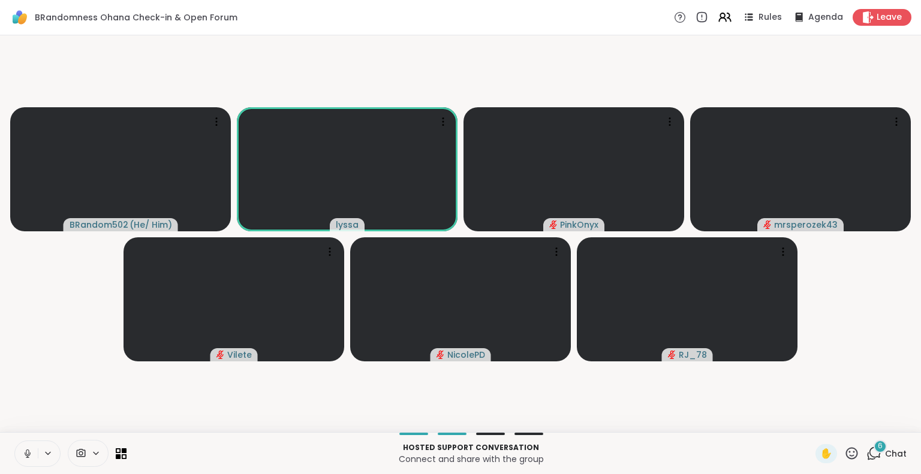
click at [32, 449] on icon at bounding box center [27, 454] width 11 height 11
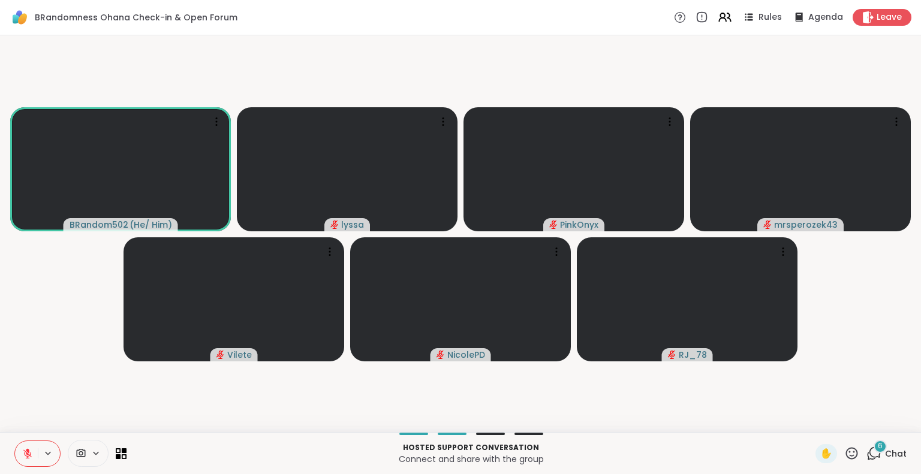
click at [28, 449] on icon at bounding box center [27, 454] width 11 height 11
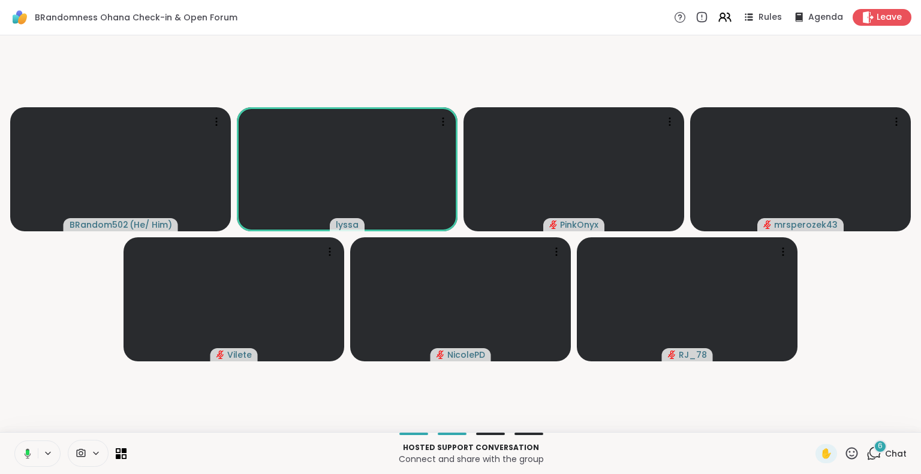
click at [22, 450] on icon at bounding box center [25, 454] width 11 height 11
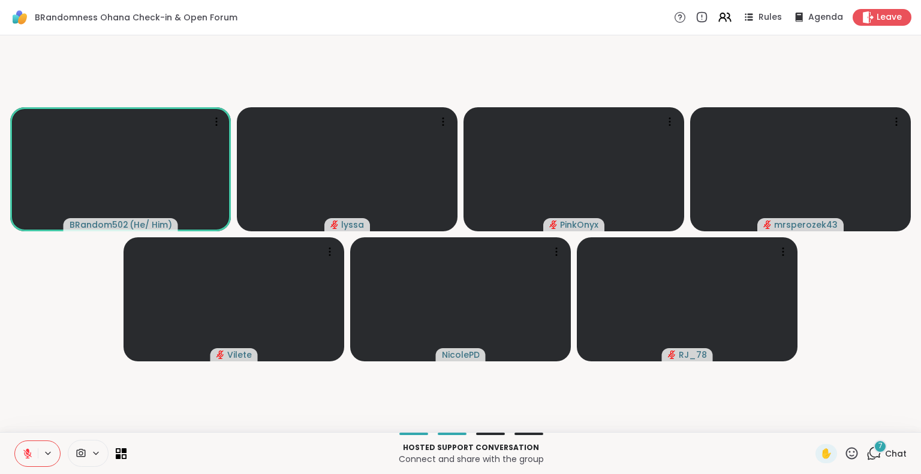
click at [21, 448] on button at bounding box center [26, 453] width 23 height 25
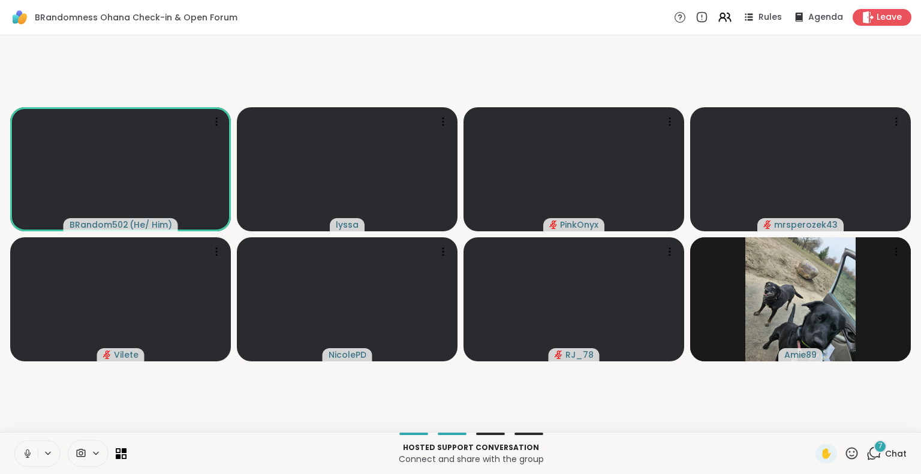
click at [29, 457] on icon at bounding box center [27, 454] width 11 height 11
click at [28, 455] on icon at bounding box center [27, 454] width 11 height 11
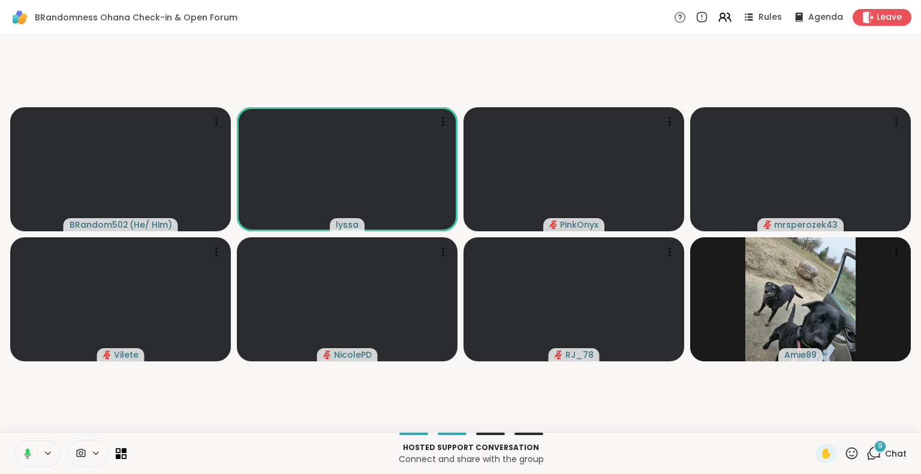
click at [22, 456] on icon at bounding box center [25, 454] width 11 height 11
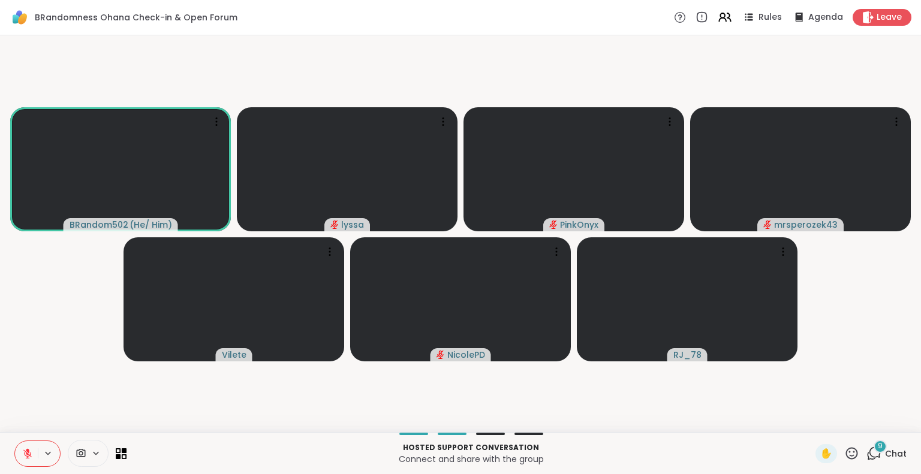
click at [846, 459] on icon at bounding box center [852, 453] width 12 height 12
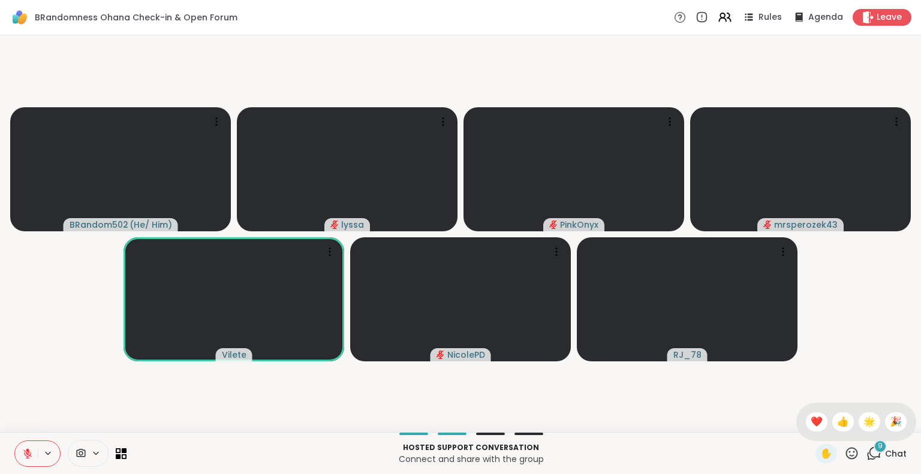
click at [27, 450] on icon at bounding box center [28, 451] width 4 height 5
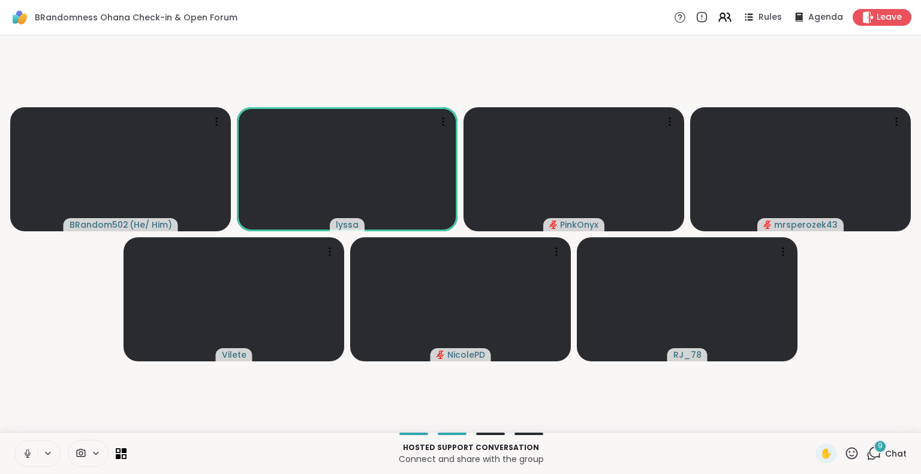
click at [31, 453] on icon at bounding box center [27, 454] width 11 height 11
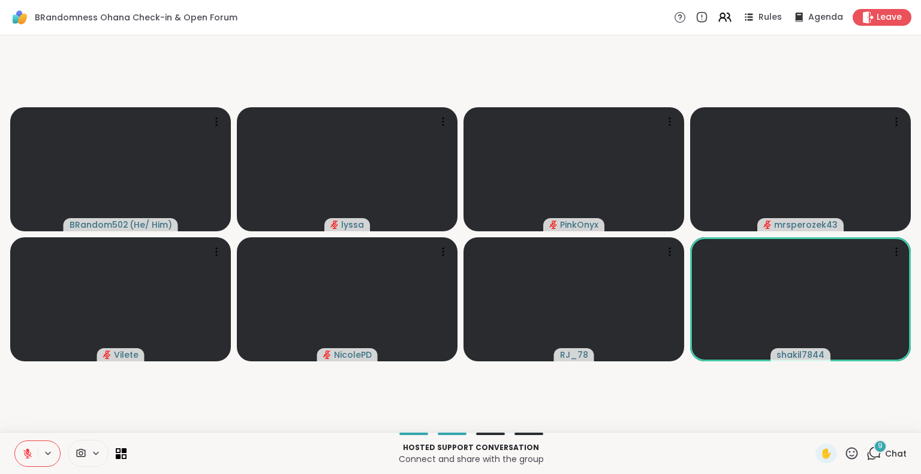
click at [26, 458] on icon at bounding box center [27, 454] width 11 height 11
click at [31, 454] on icon at bounding box center [27, 454] width 11 height 11
click at [17, 456] on button at bounding box center [26, 453] width 23 height 25
click at [29, 454] on icon at bounding box center [28, 454] width 7 height 10
click at [26, 454] on icon at bounding box center [27, 454] width 8 height 8
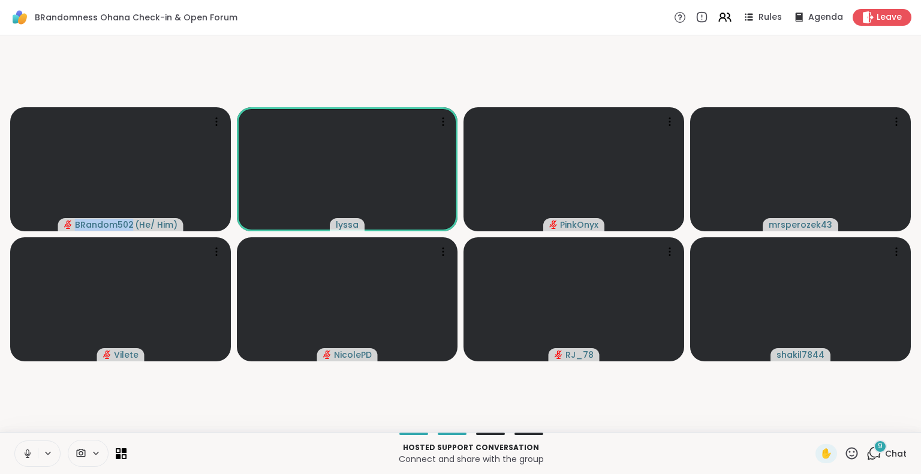
click at [227, 405] on video-player-container "BRandom502 ( He/ Him ) [PERSON_NAME] mrsperozek43 Vilete NicolePD RJ_78 shakil7…" at bounding box center [460, 233] width 907 height 387
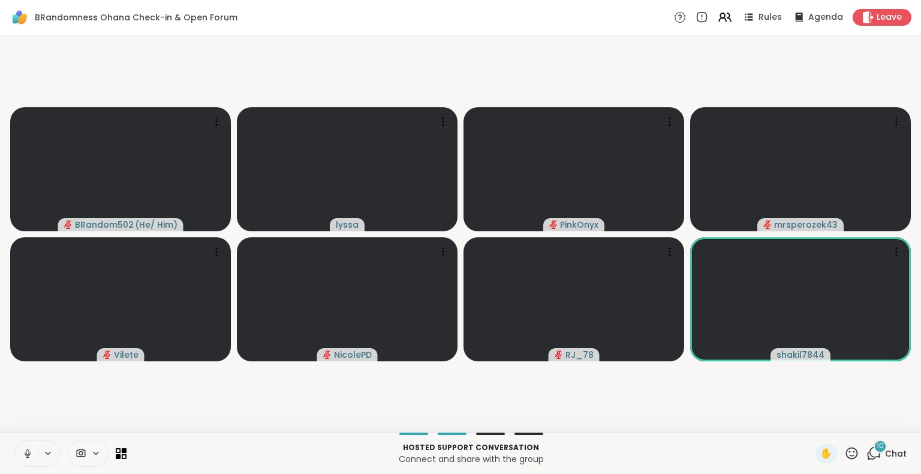
click at [0, 389] on div "BRandom502 ( He/ Him ) [PERSON_NAME] mrsperozek43 Vilete NicolePD RJ_78 shakil7…" at bounding box center [460, 233] width 921 height 397
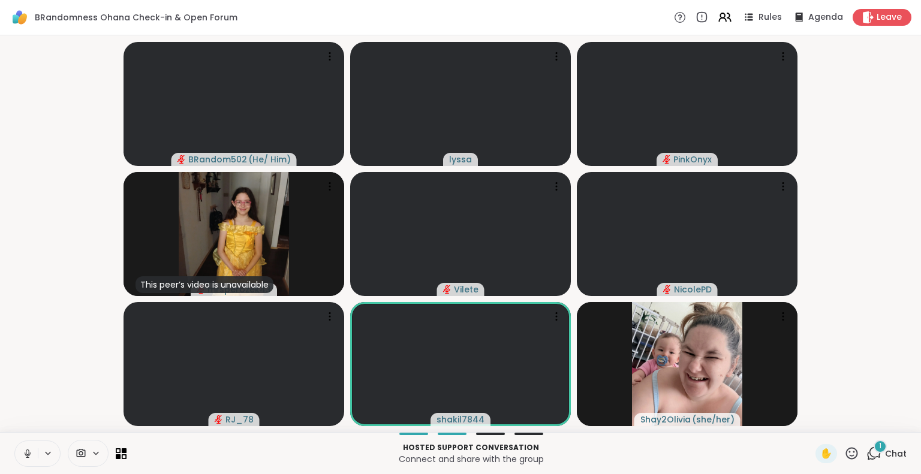
click at [26, 444] on button at bounding box center [26, 453] width 23 height 25
